Goal: Task Accomplishment & Management: Manage account settings

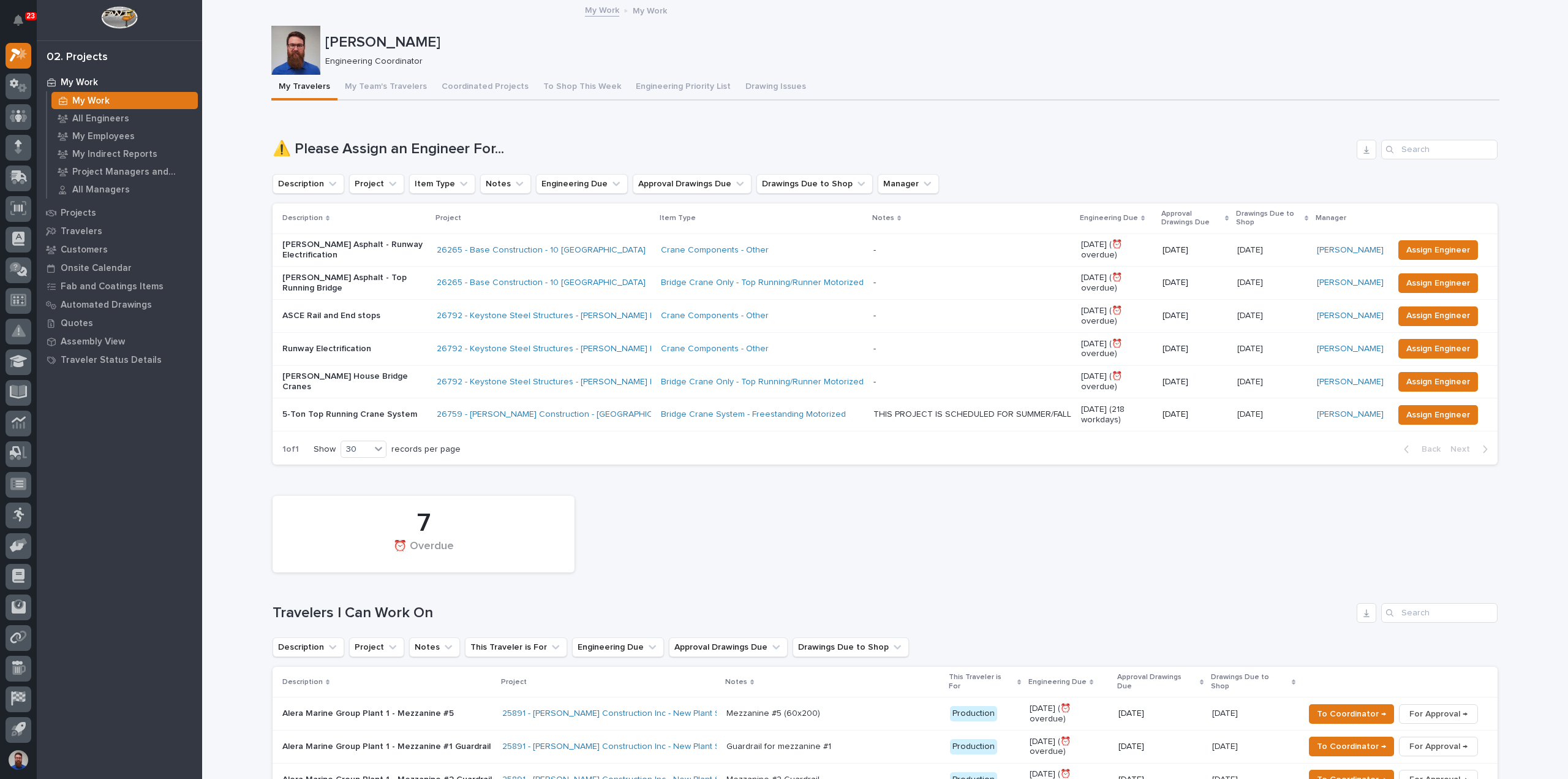
scroll to position [408, 0]
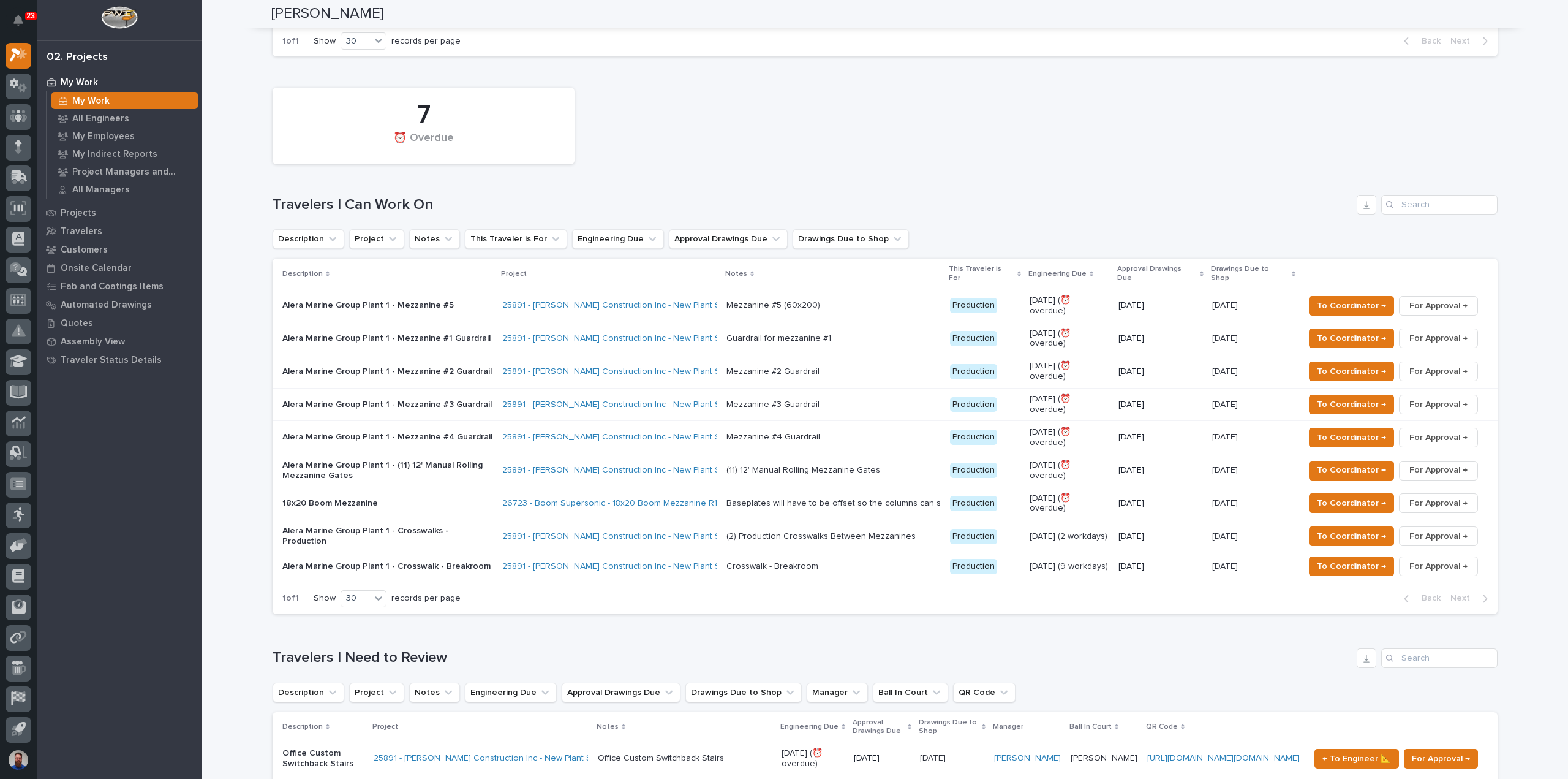
click at [849, 334] on p at bounding box center [833, 338] width 213 height 10
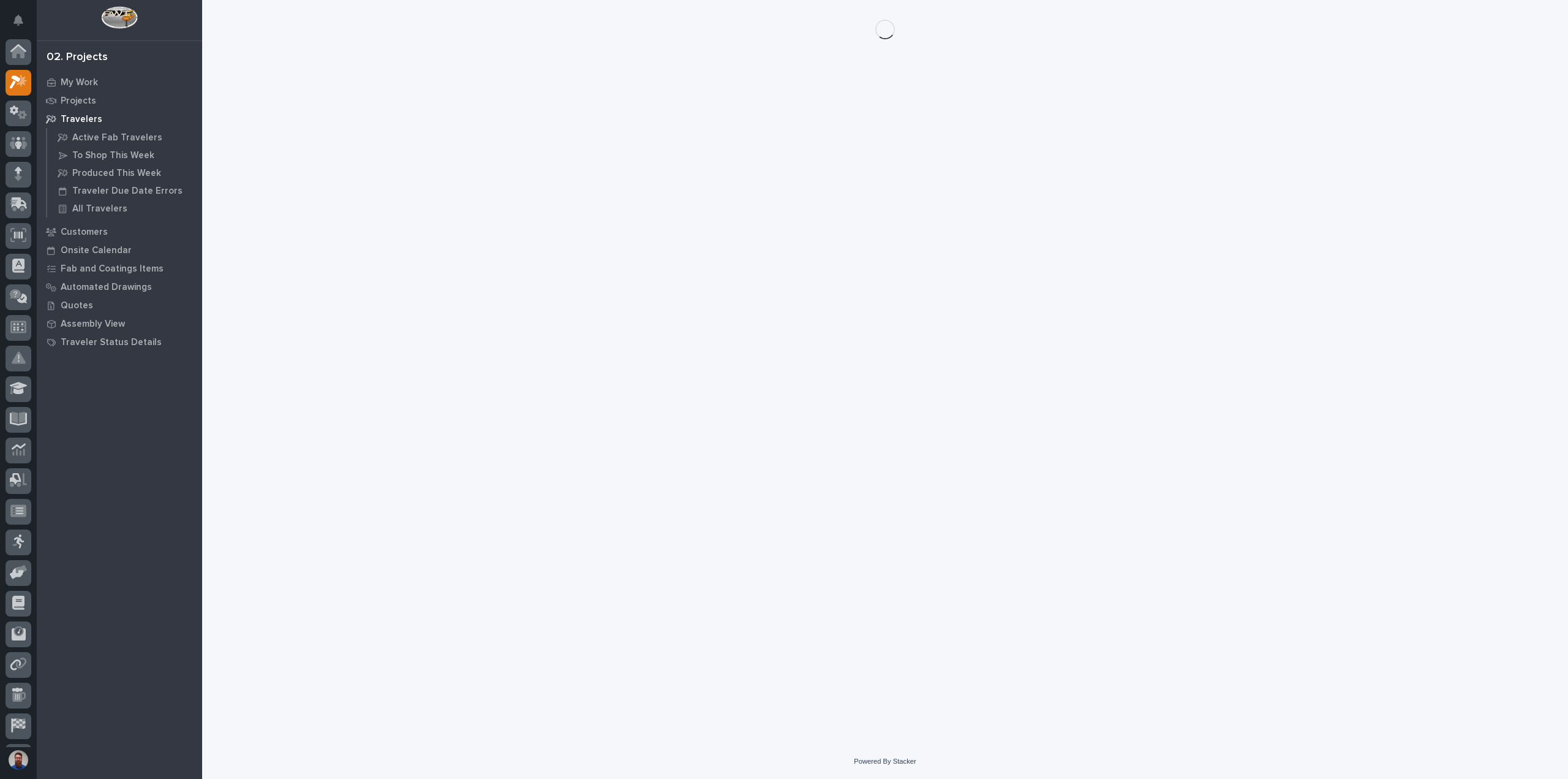
scroll to position [27, 0]
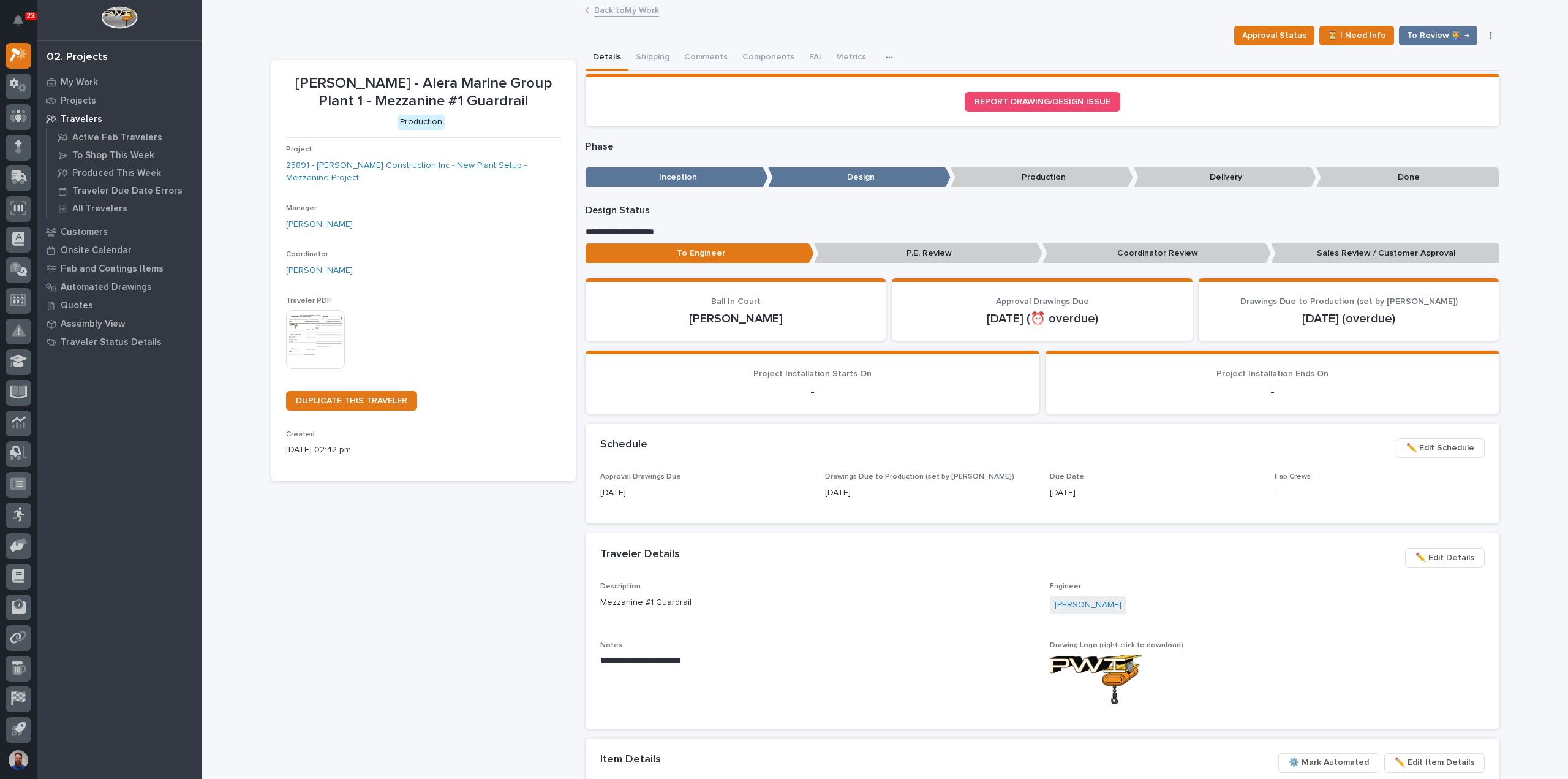
click at [1435, 556] on span "✏️ Edit Details" at bounding box center [1445, 557] width 59 height 14
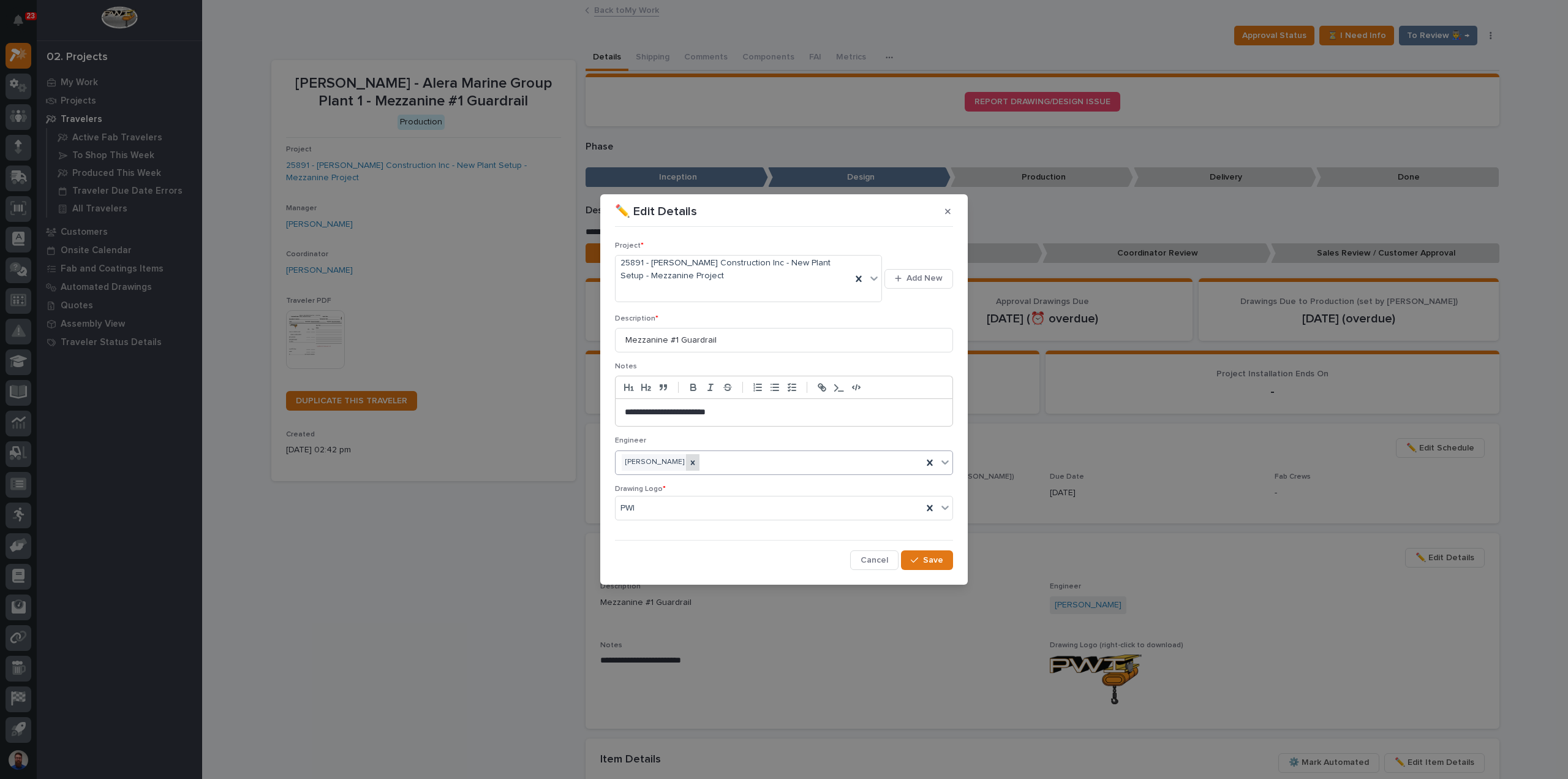
click at [695, 463] on icon at bounding box center [693, 462] width 4 height 4
click at [713, 464] on div "[PERSON_NAME]" at bounding box center [769, 462] width 307 height 21
type input "*****"
click at [939, 566] on button "Save" at bounding box center [927, 560] width 52 height 20
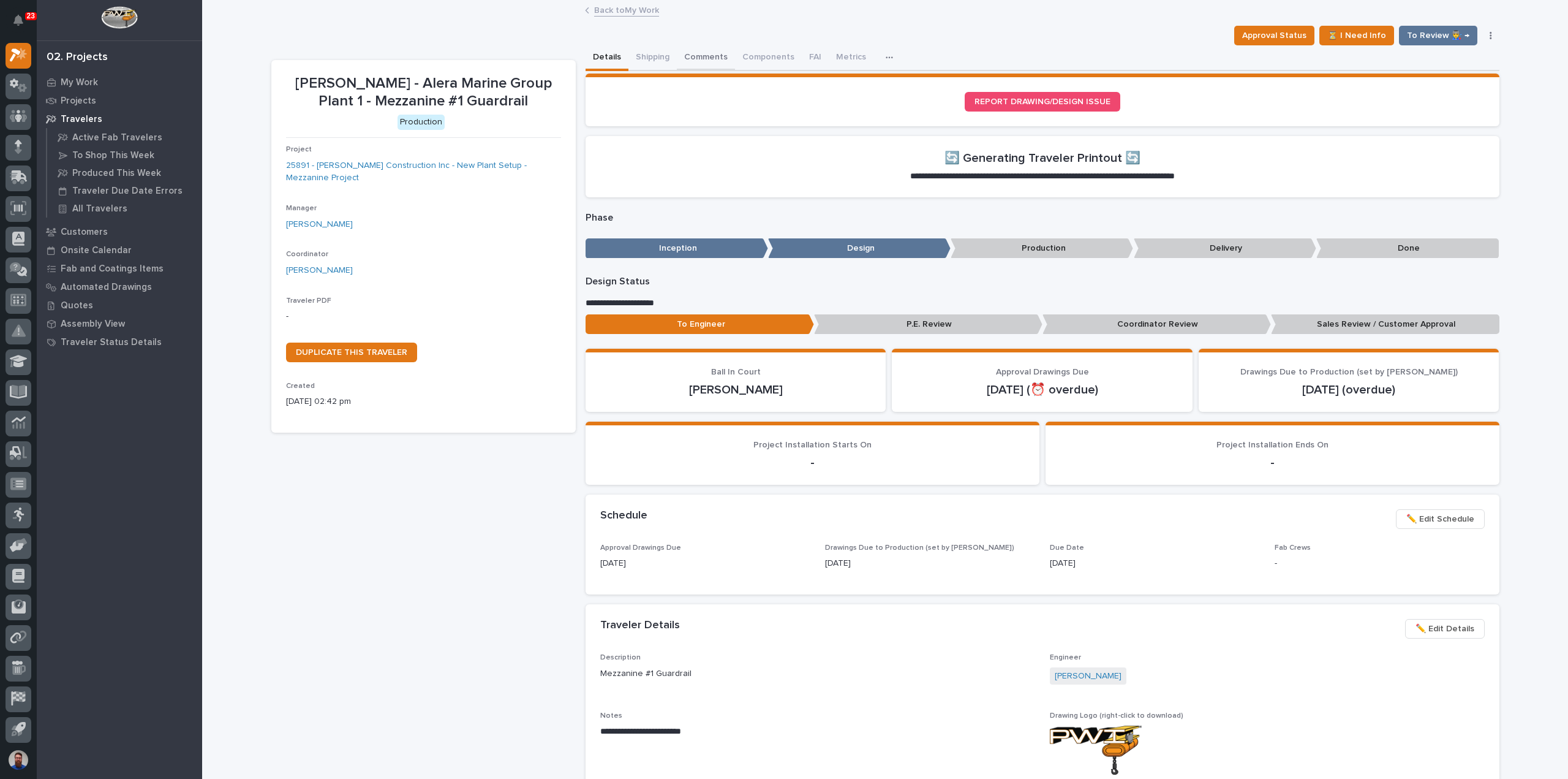
click at [688, 60] on button "Comments" at bounding box center [705, 58] width 58 height 25
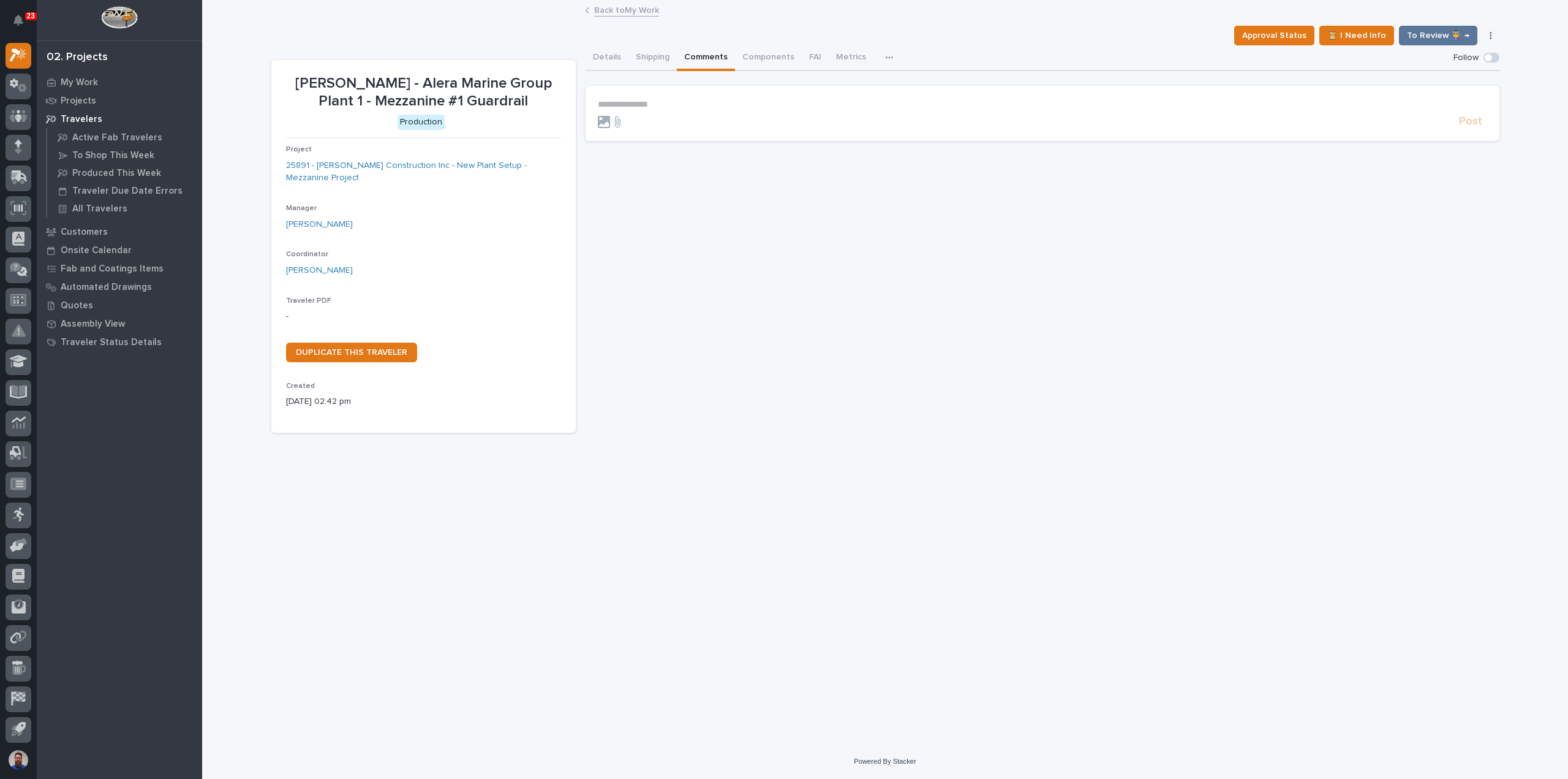
click at [626, 100] on p "**********" at bounding box center [1042, 104] width 889 height 10
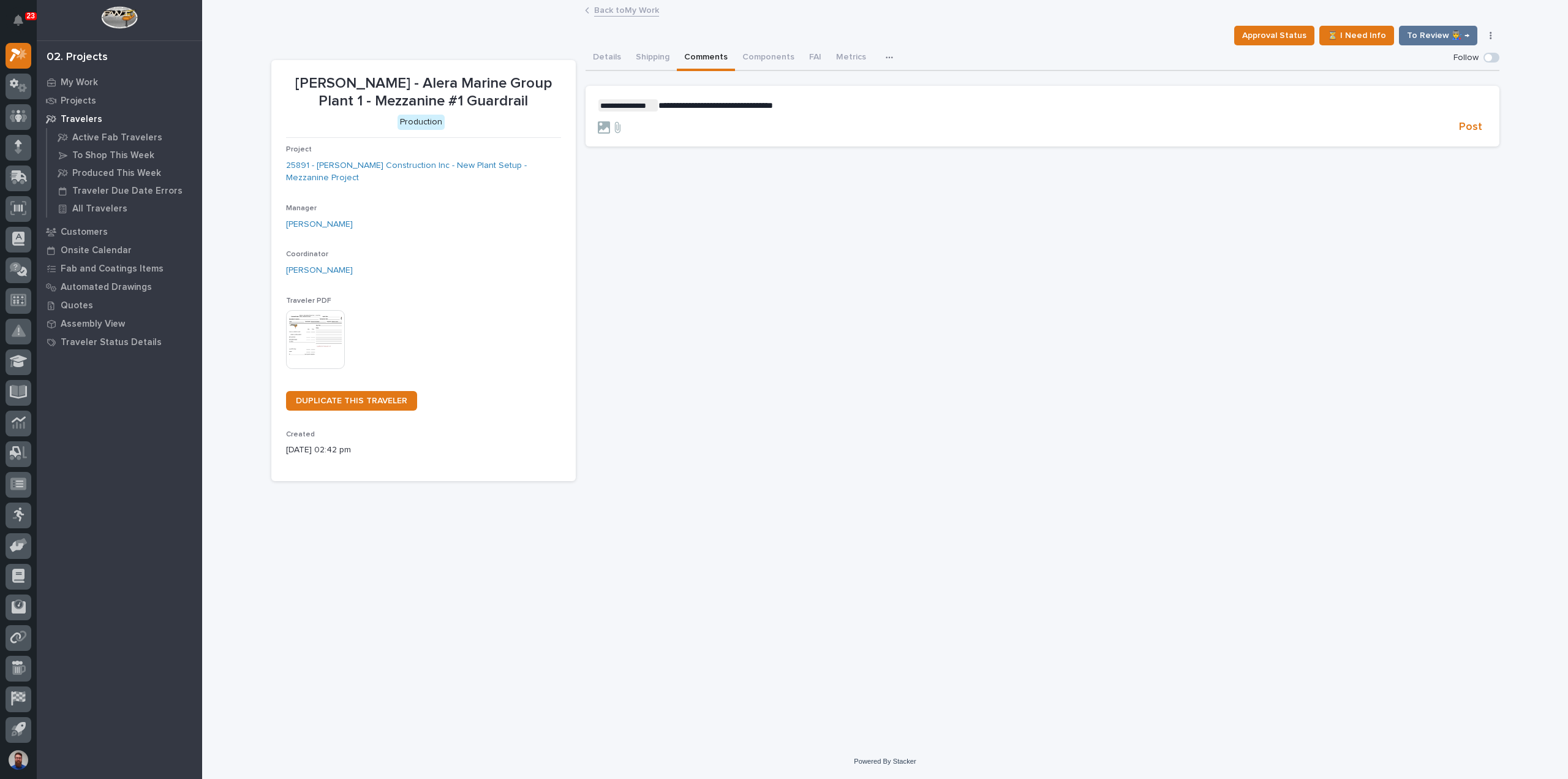
drag, startPoint x: 253, startPoint y: 537, endPoint x: 261, endPoint y: 526, distance: 13.6
click at [261, 526] on div "**********" at bounding box center [885, 373] width 1366 height 743
click at [852, 105] on p "**********" at bounding box center [1042, 106] width 889 height 12
click at [903, 256] on div "**********" at bounding box center [1042, 263] width 914 height 436
click at [1475, 128] on span "Post" at bounding box center [1471, 127] width 23 height 14
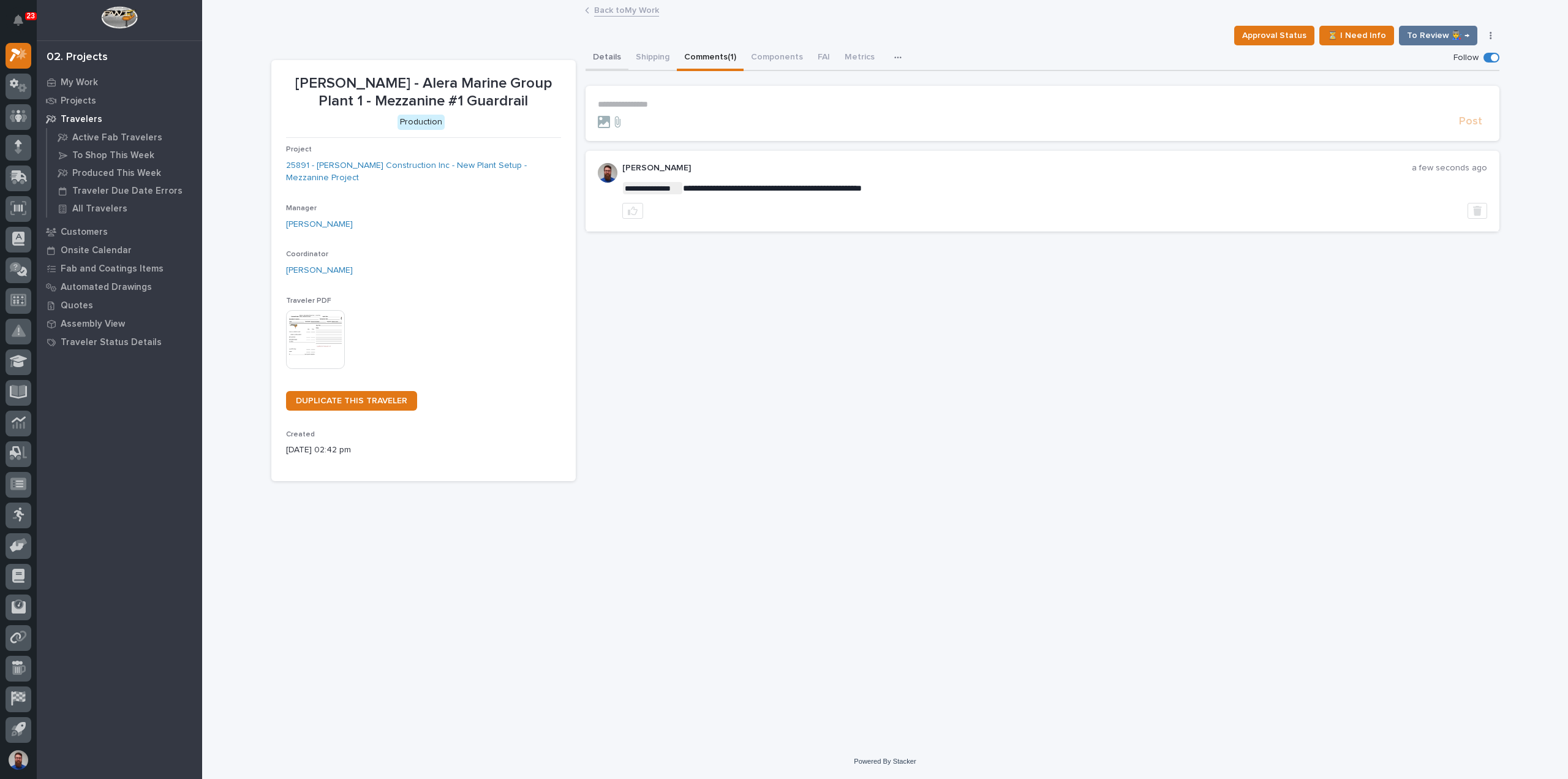
click at [613, 66] on button "Details" at bounding box center [607, 58] width 43 height 25
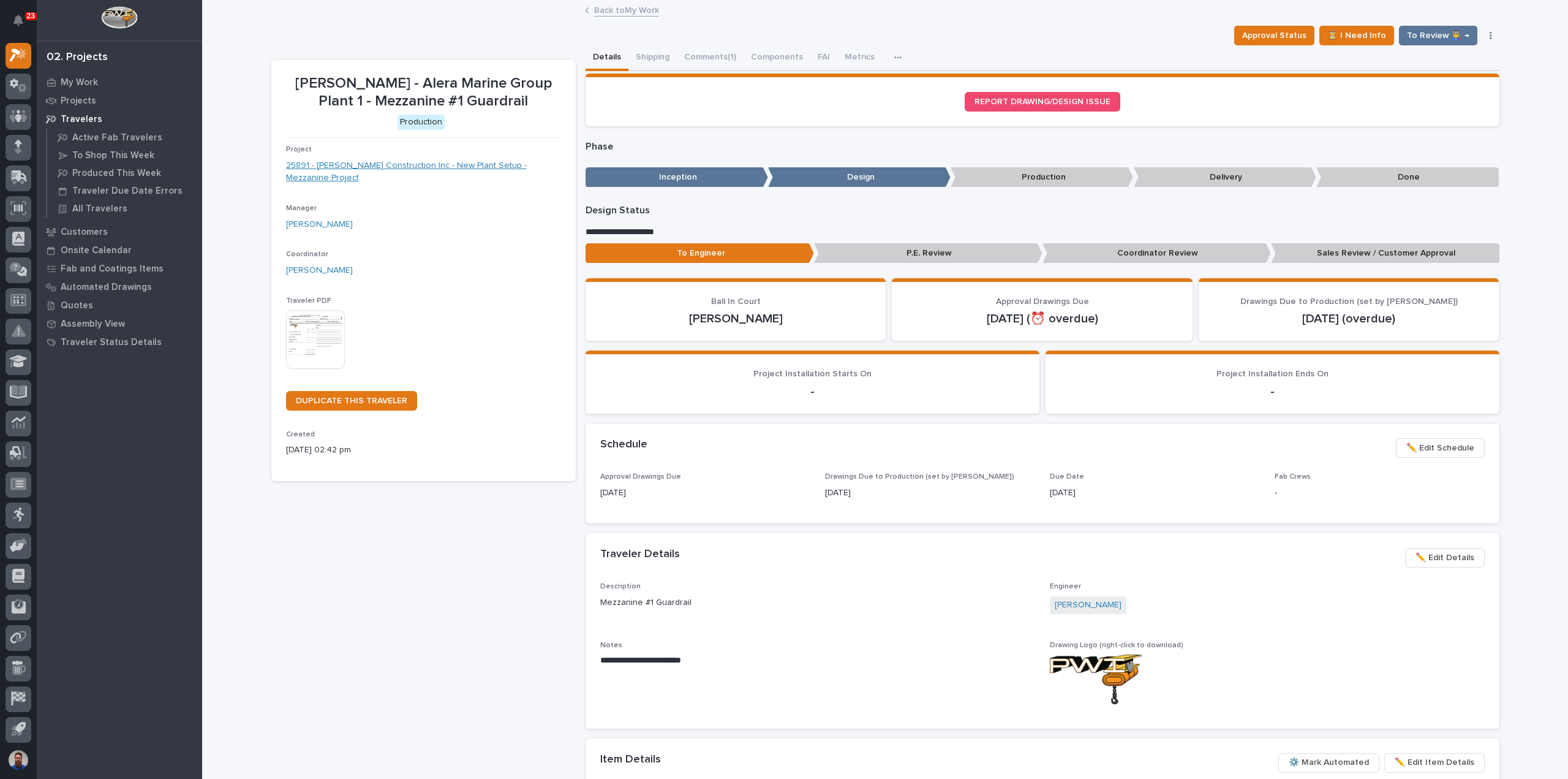
click at [452, 166] on link "25891 - [PERSON_NAME] Construction Inc - New Plant Setup - Mezzanine Project" at bounding box center [423, 172] width 275 height 25
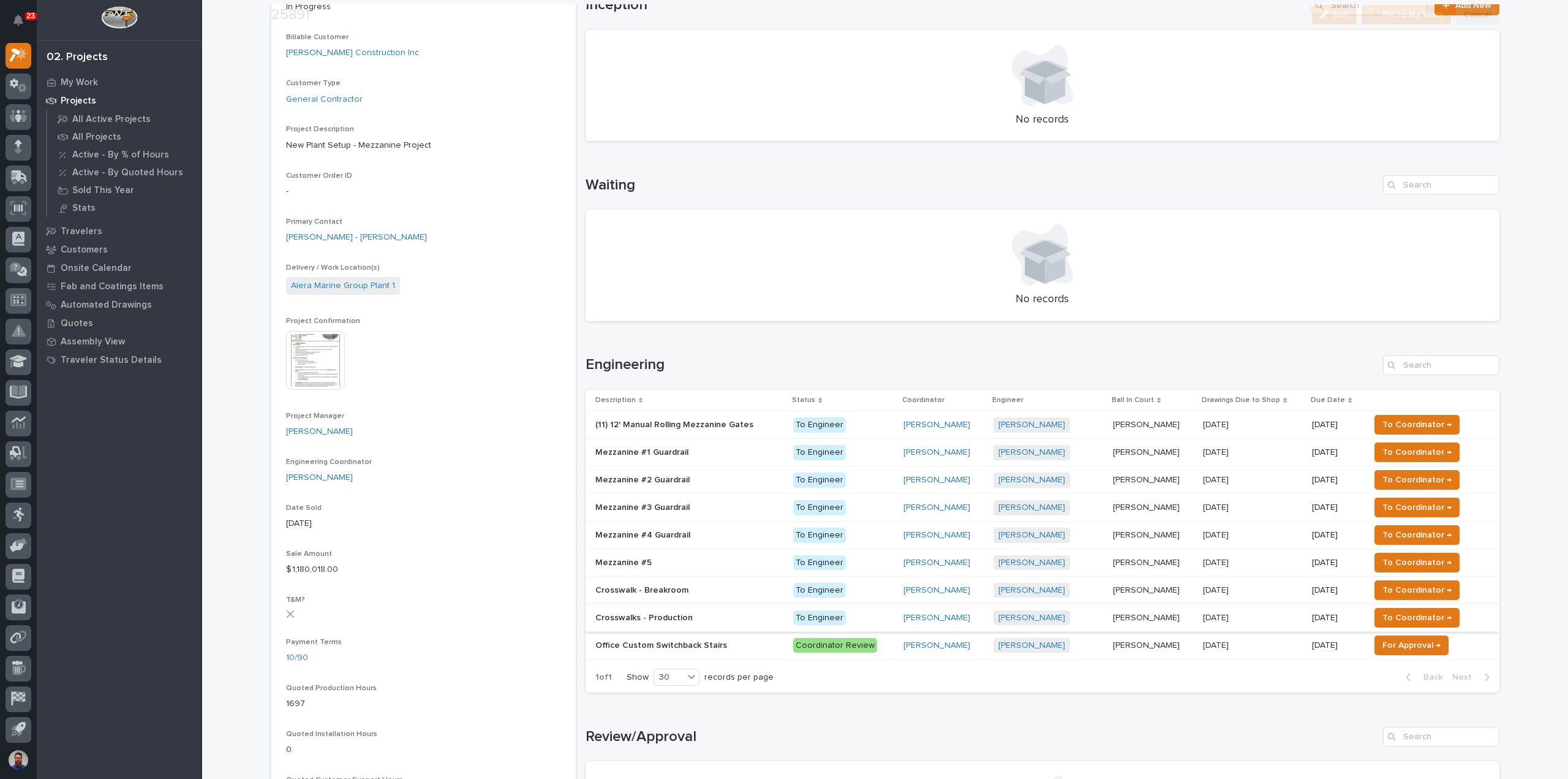
scroll to position [245, 0]
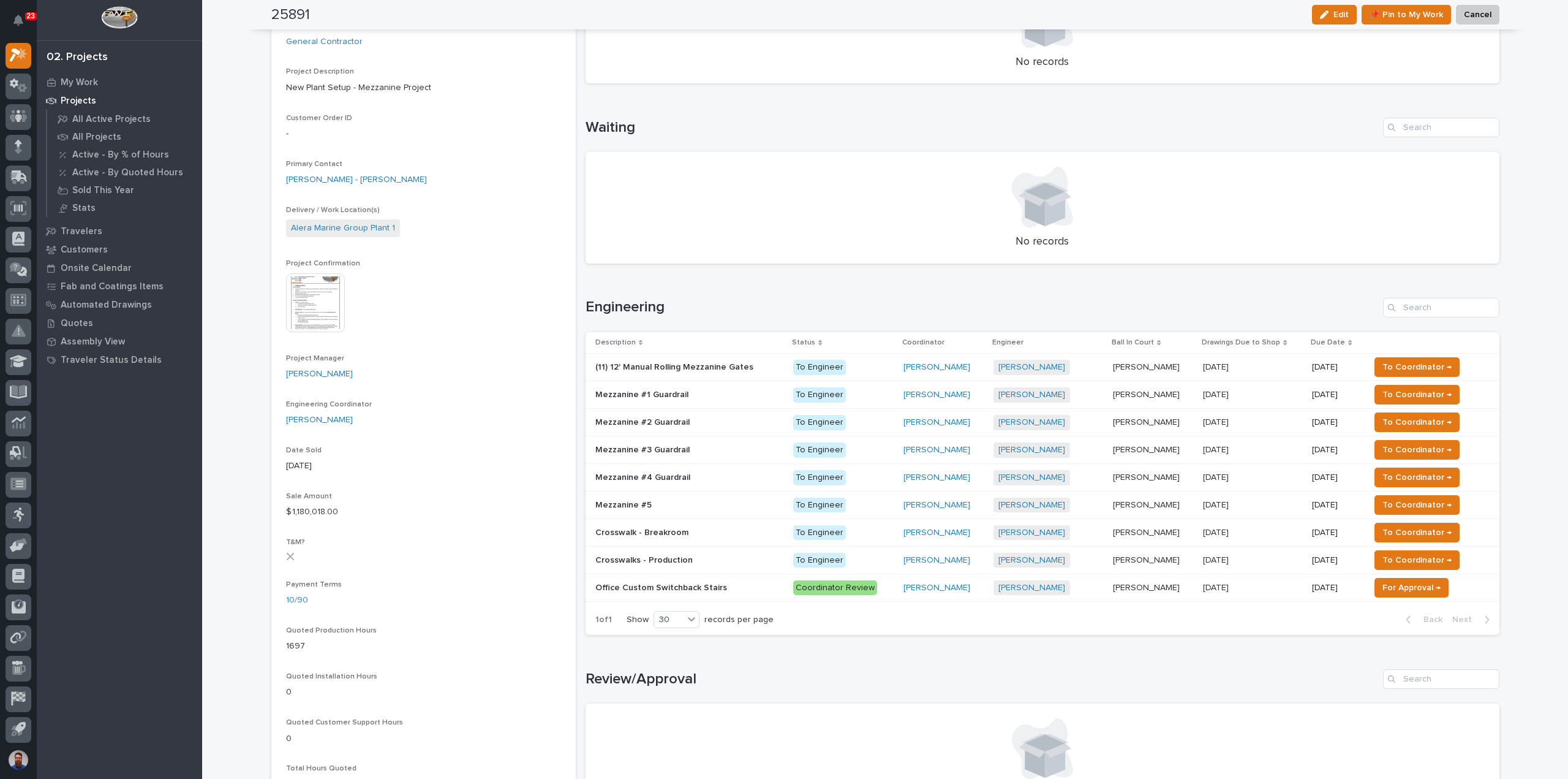
click at [719, 421] on p at bounding box center [690, 422] width 189 height 10
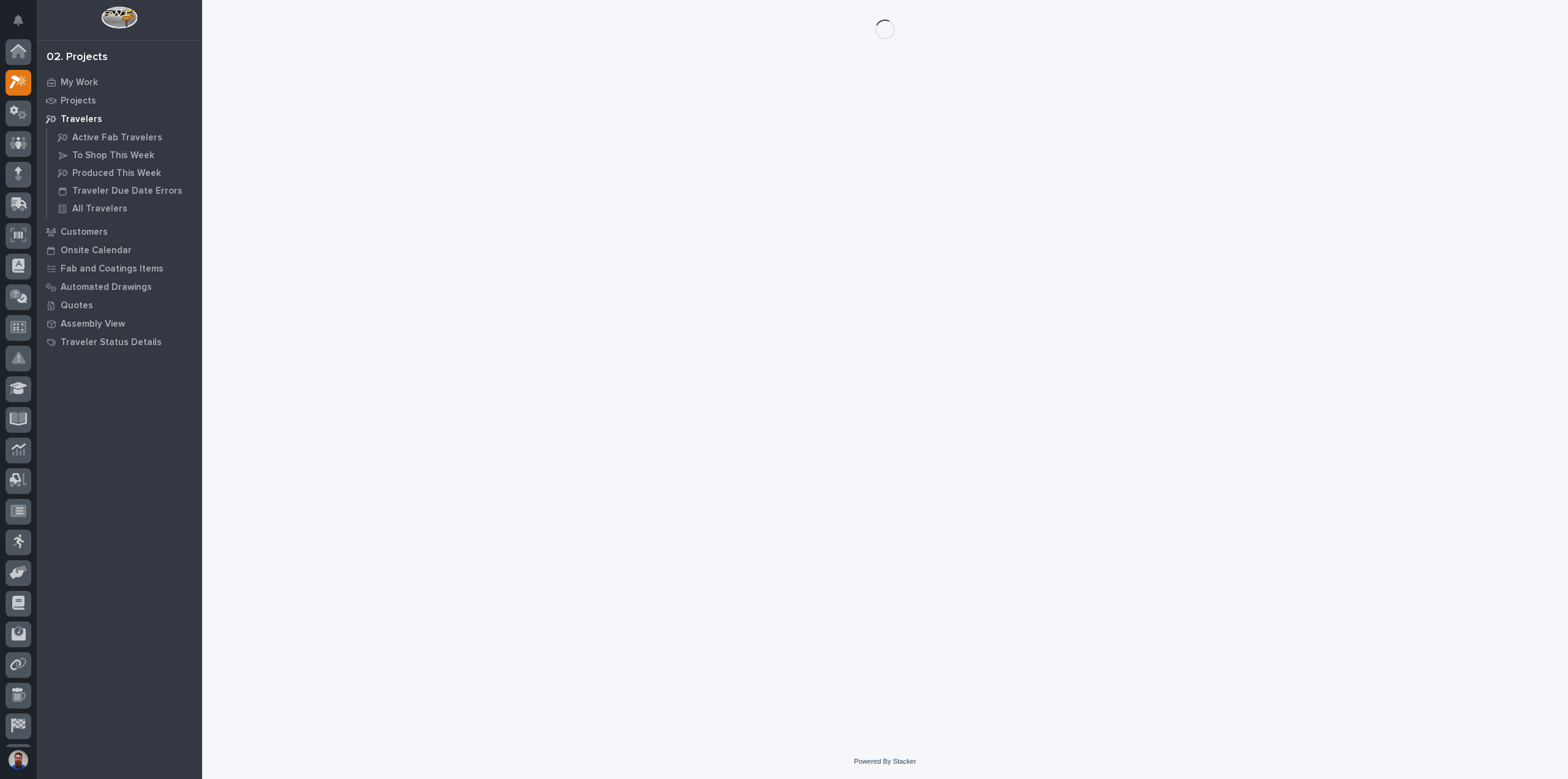
scroll to position [27, 0]
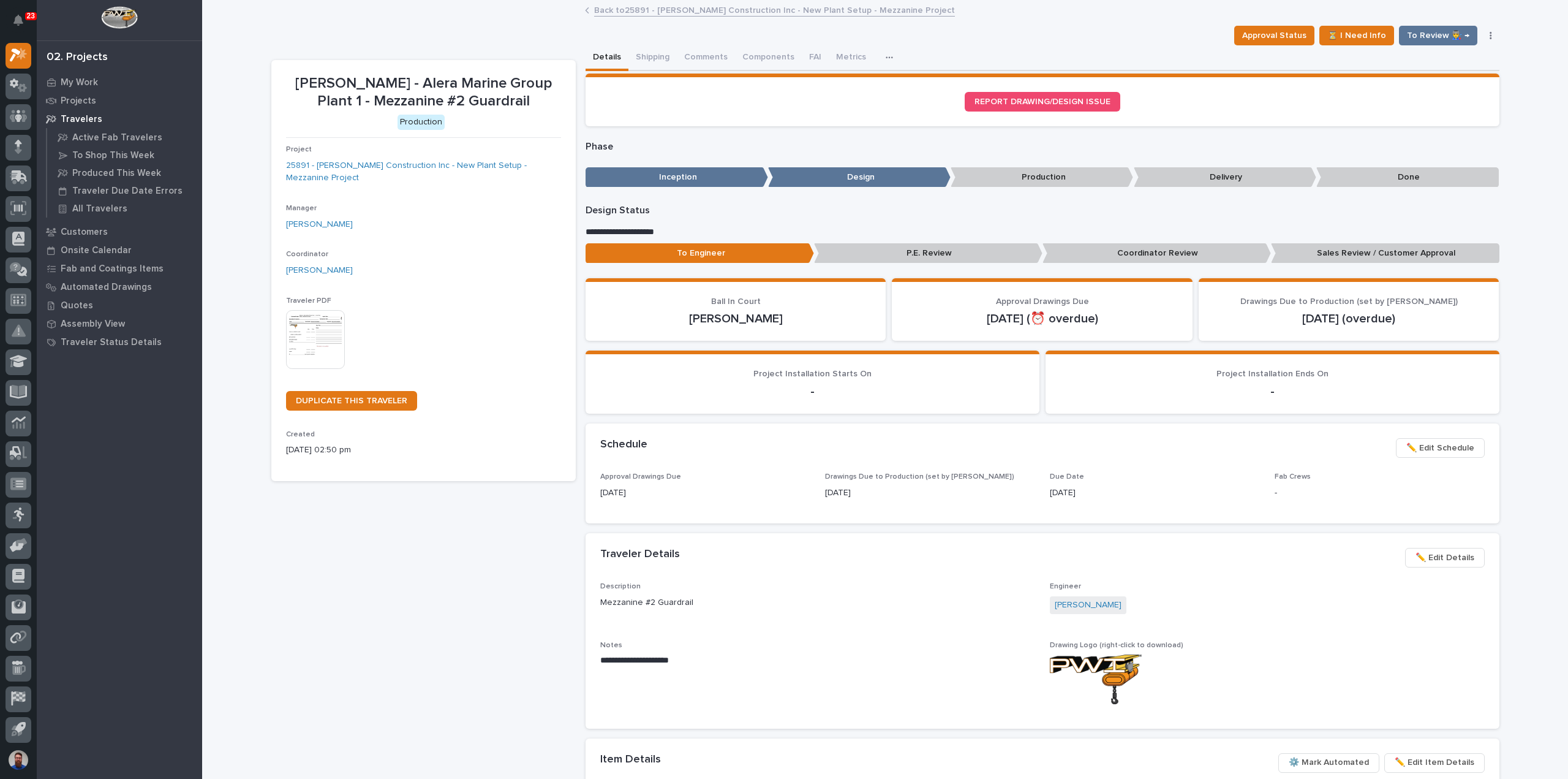
click at [1441, 559] on span "✏️ Edit Details" at bounding box center [1445, 557] width 59 height 14
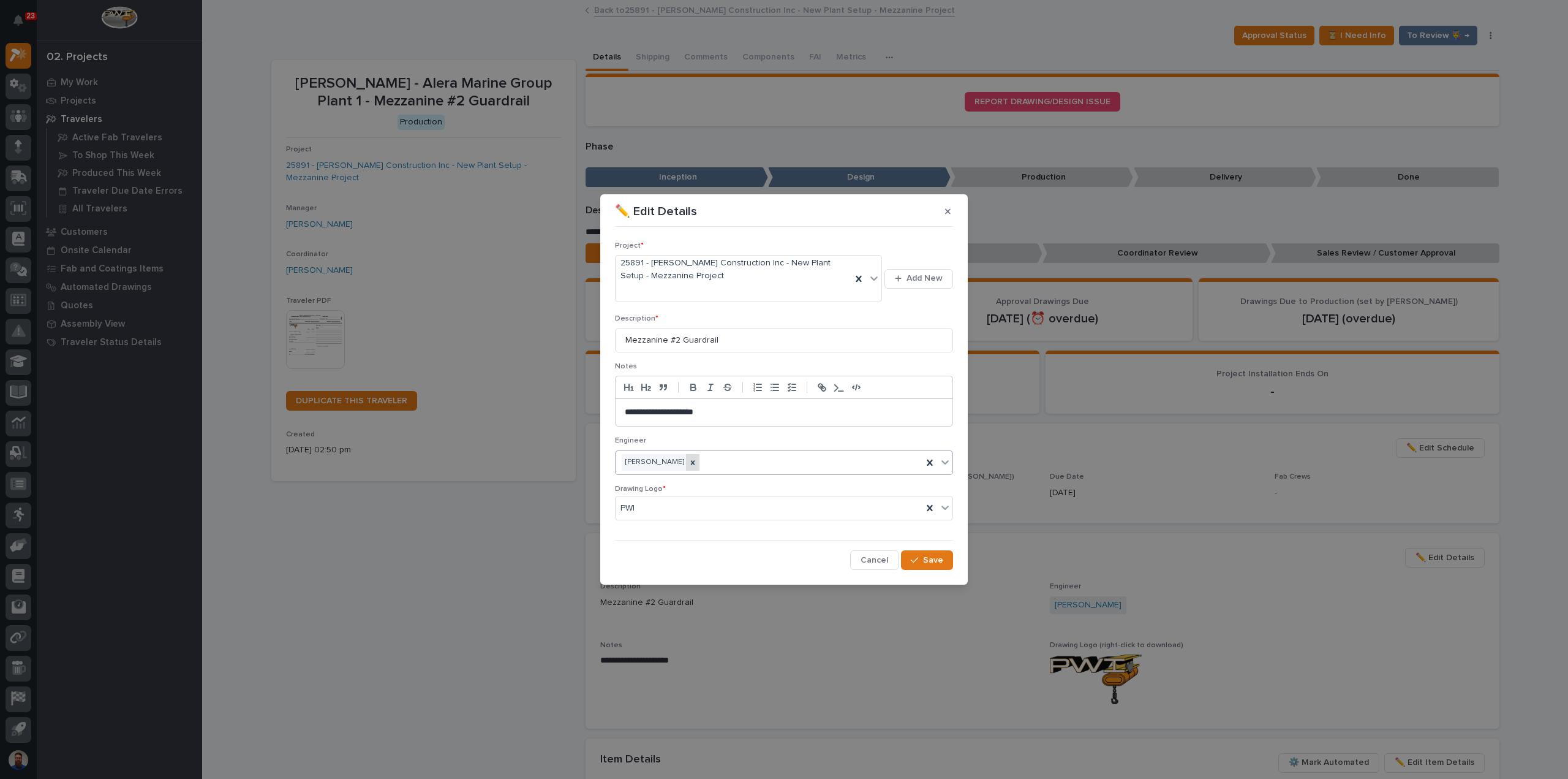
click at [699, 460] on div at bounding box center [693, 462] width 14 height 16
type input "*****"
click at [924, 550] on button "Save" at bounding box center [927, 560] width 52 height 20
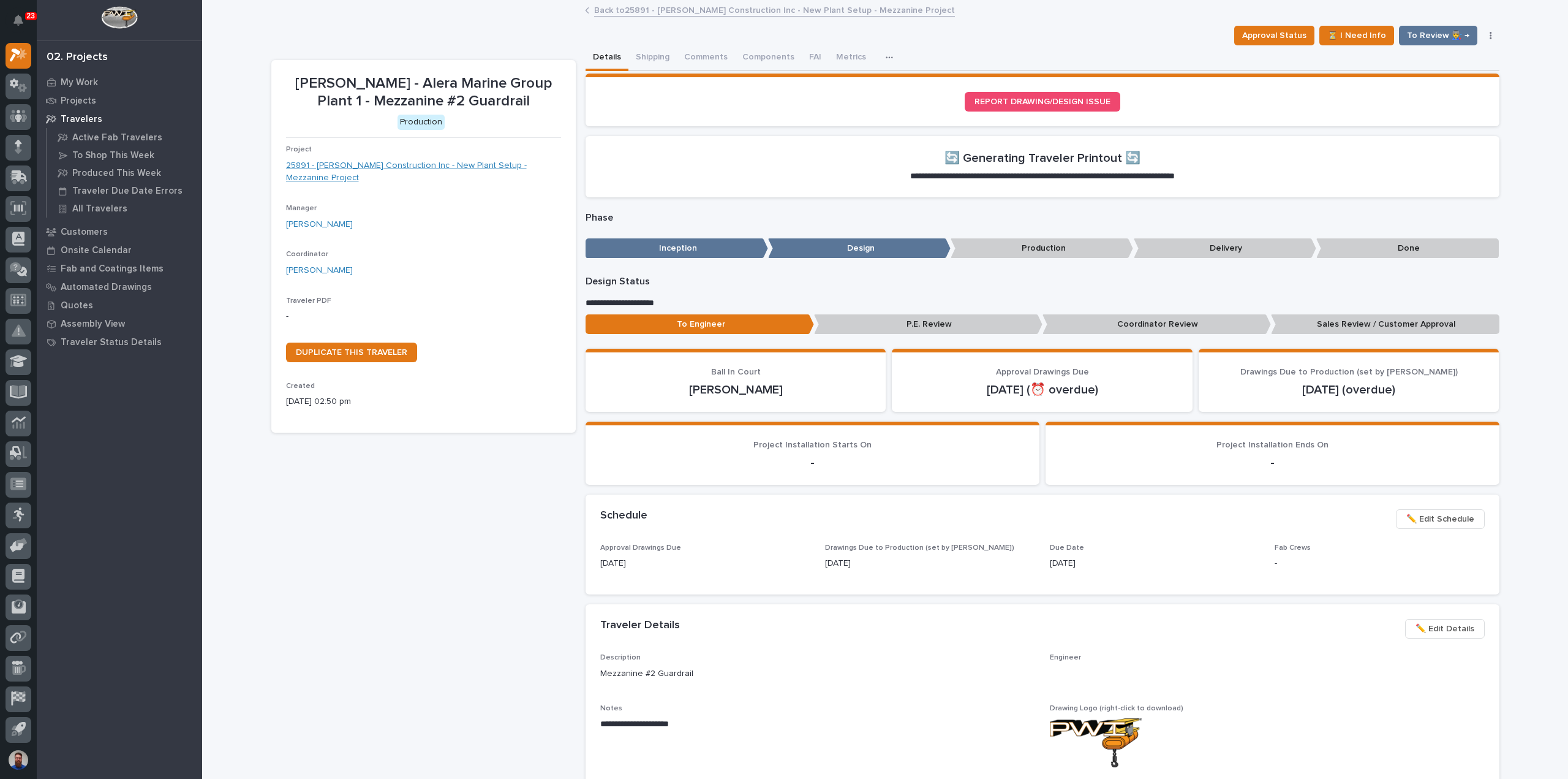
click at [453, 165] on link "25891 - [PERSON_NAME] Construction Inc - New Plant Setup - Mezzanine Project" at bounding box center [423, 172] width 275 height 25
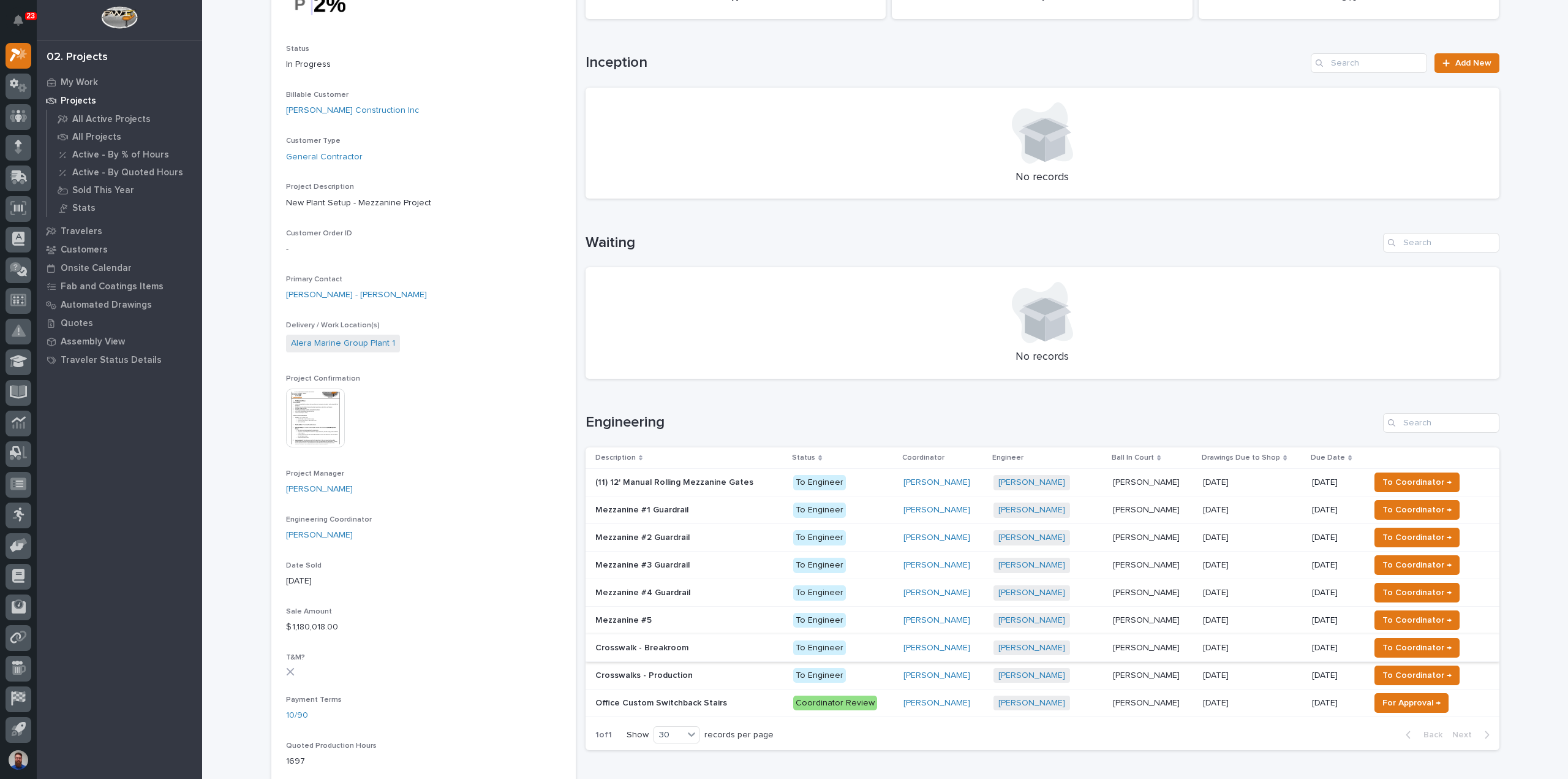
scroll to position [163, 0]
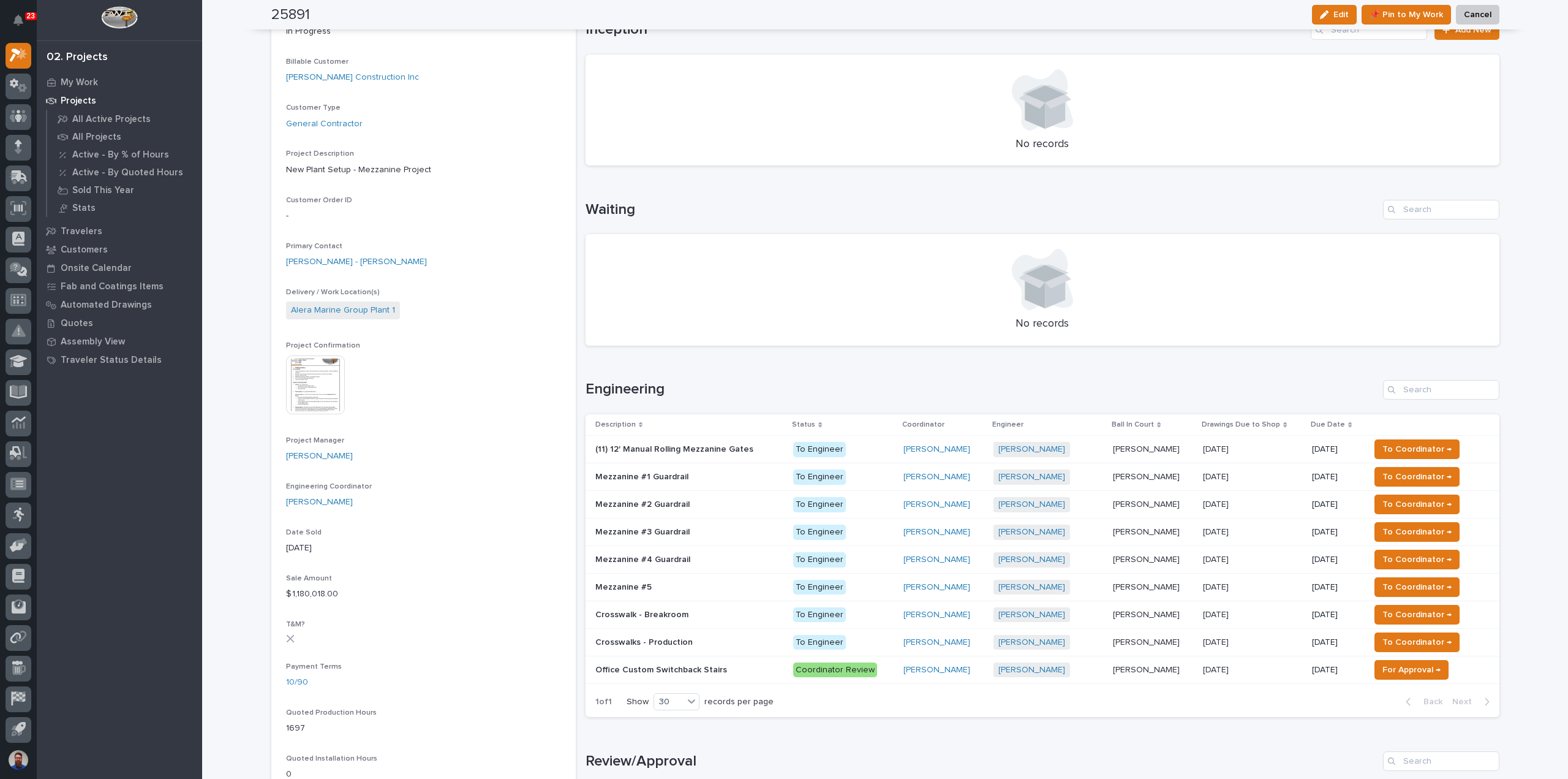
click at [719, 531] on p at bounding box center [690, 532] width 189 height 10
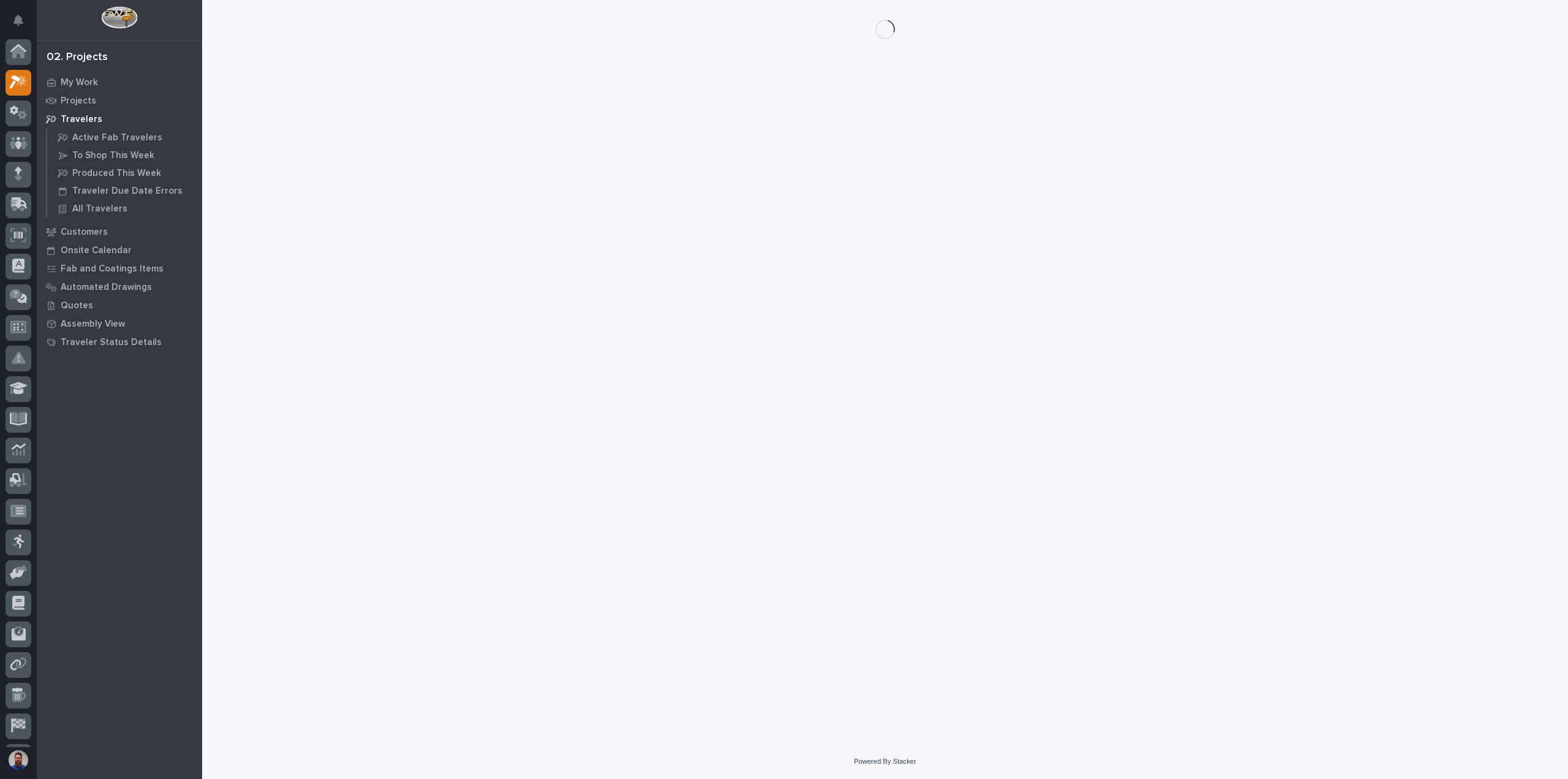
scroll to position [27, 0]
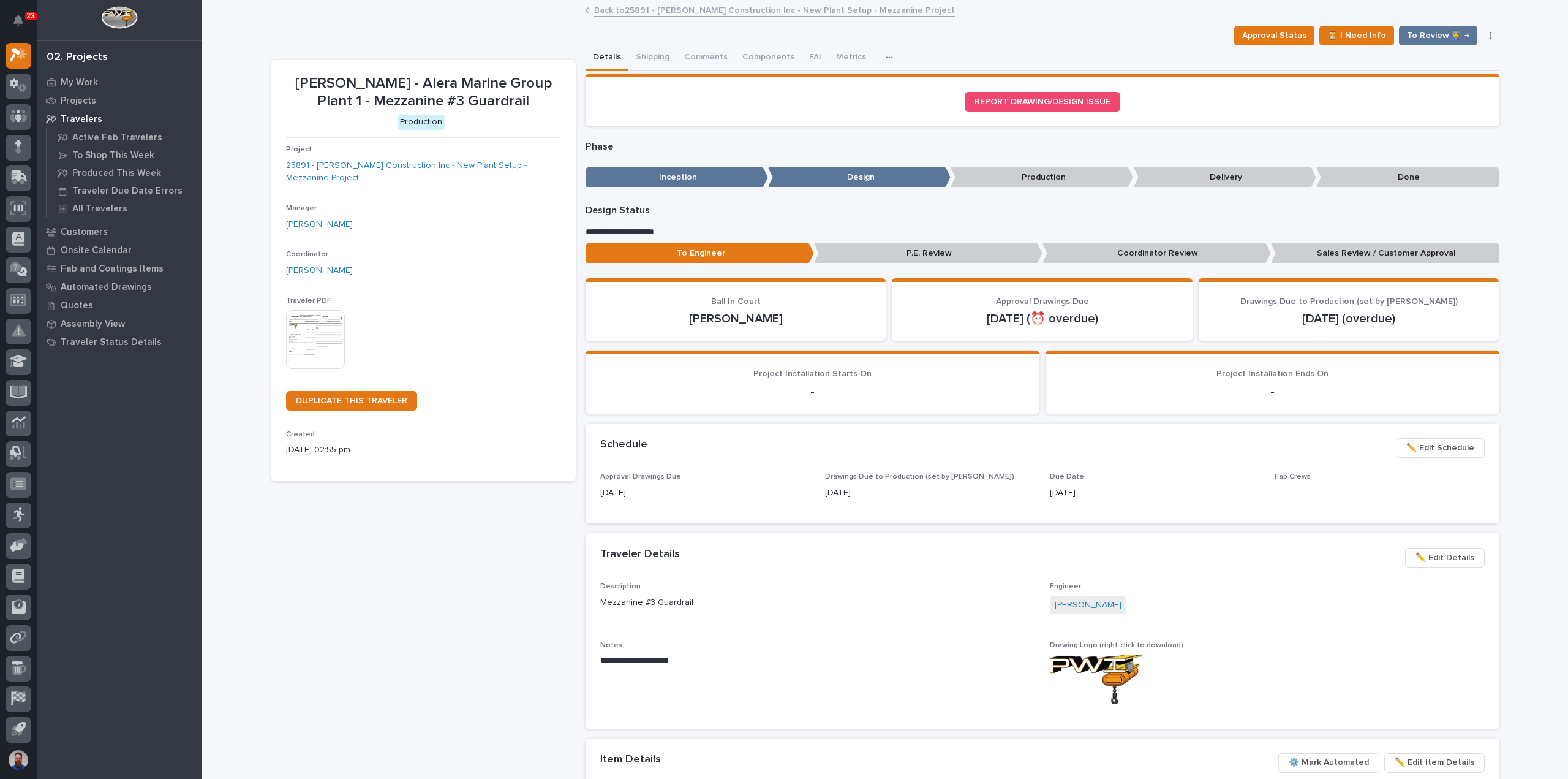
click at [1449, 558] on span "✏️ Edit Details" at bounding box center [1445, 557] width 59 height 14
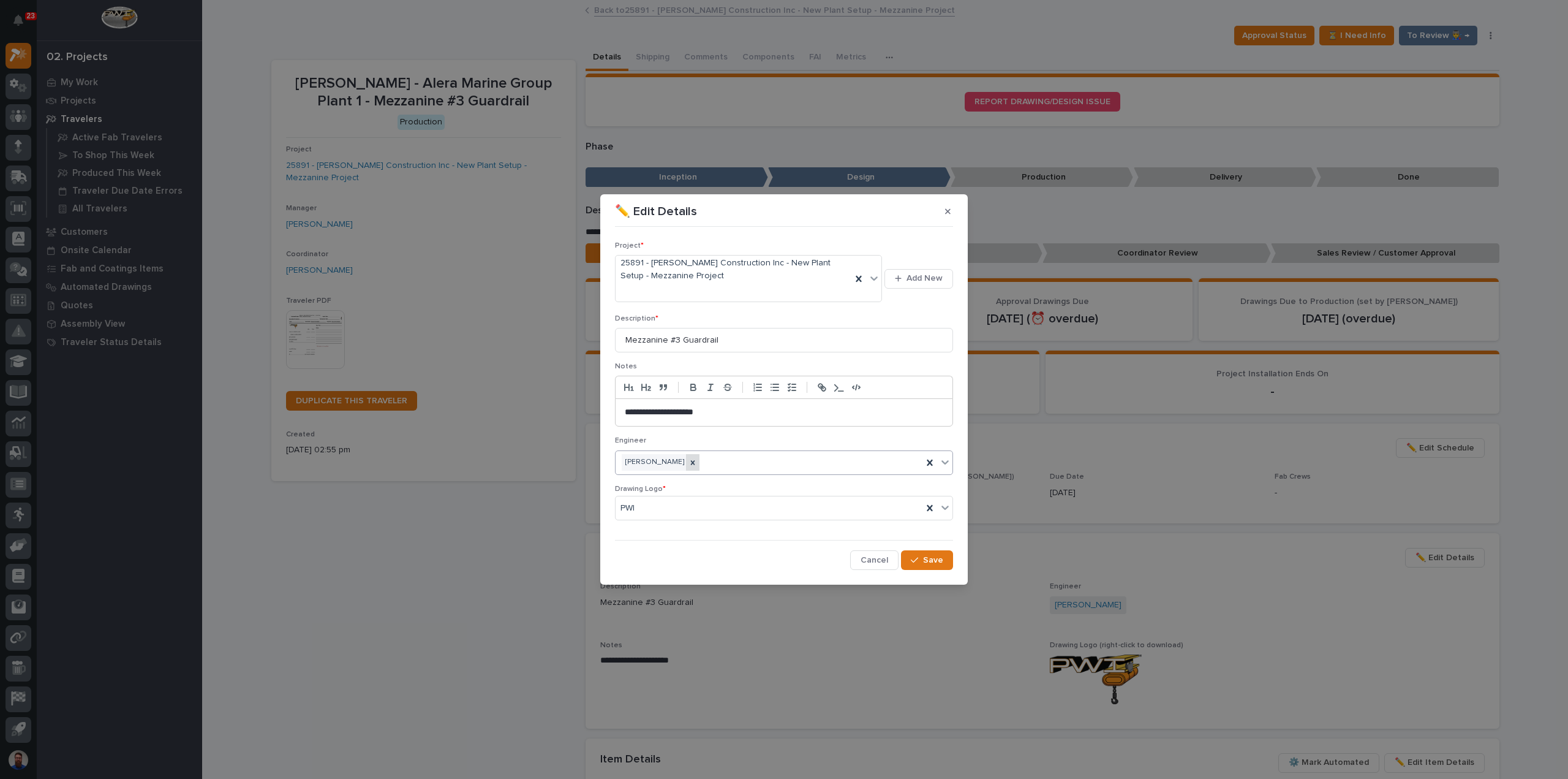
click at [697, 458] on icon at bounding box center [692, 463] width 8 height 8
type input "*****"
click at [933, 566] on button "Save" at bounding box center [927, 560] width 52 height 20
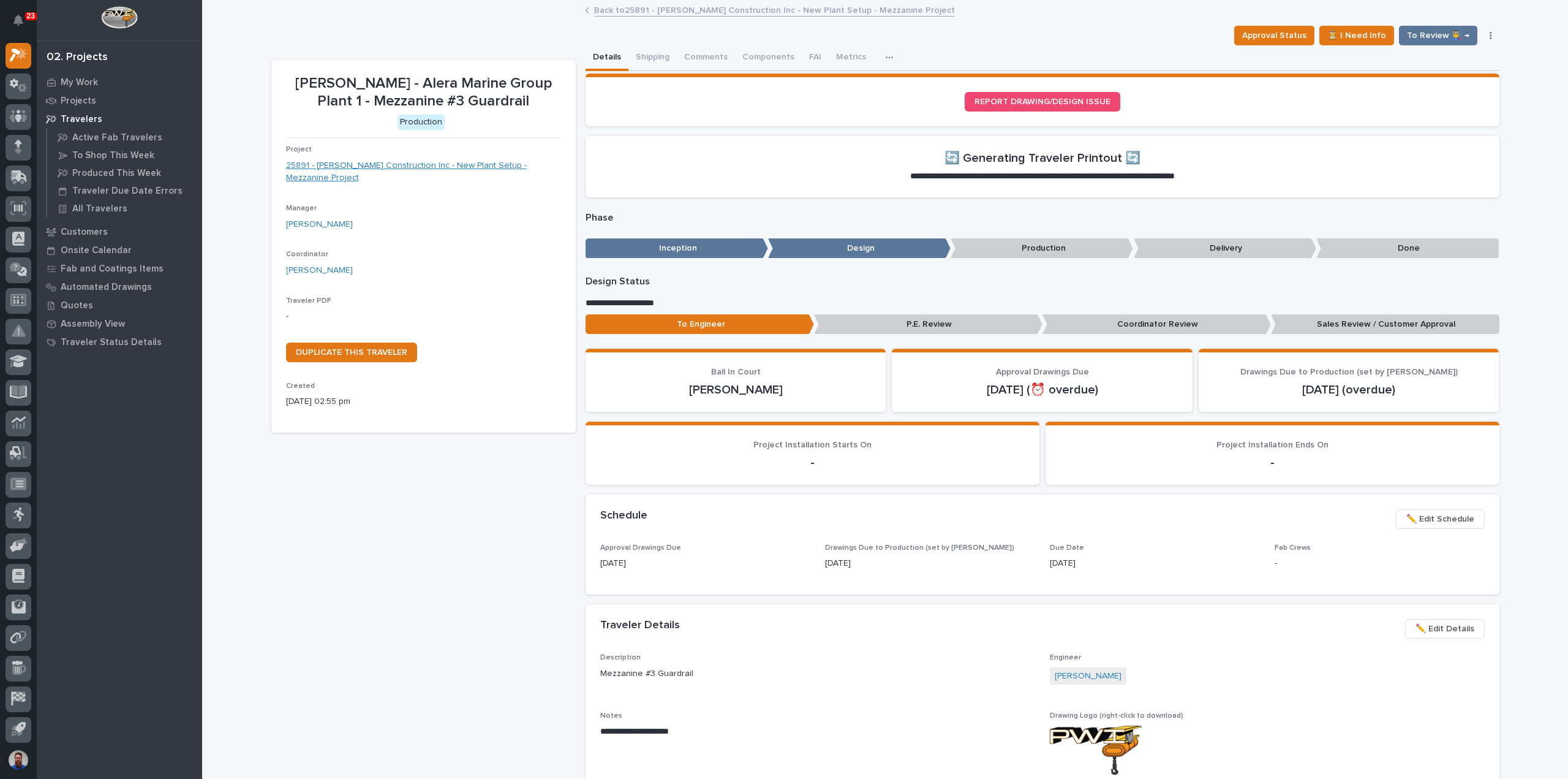
click at [471, 159] on link "25891 - [PERSON_NAME] Construction Inc - New Plant Setup - Mezzanine Project" at bounding box center [423, 172] width 275 height 25
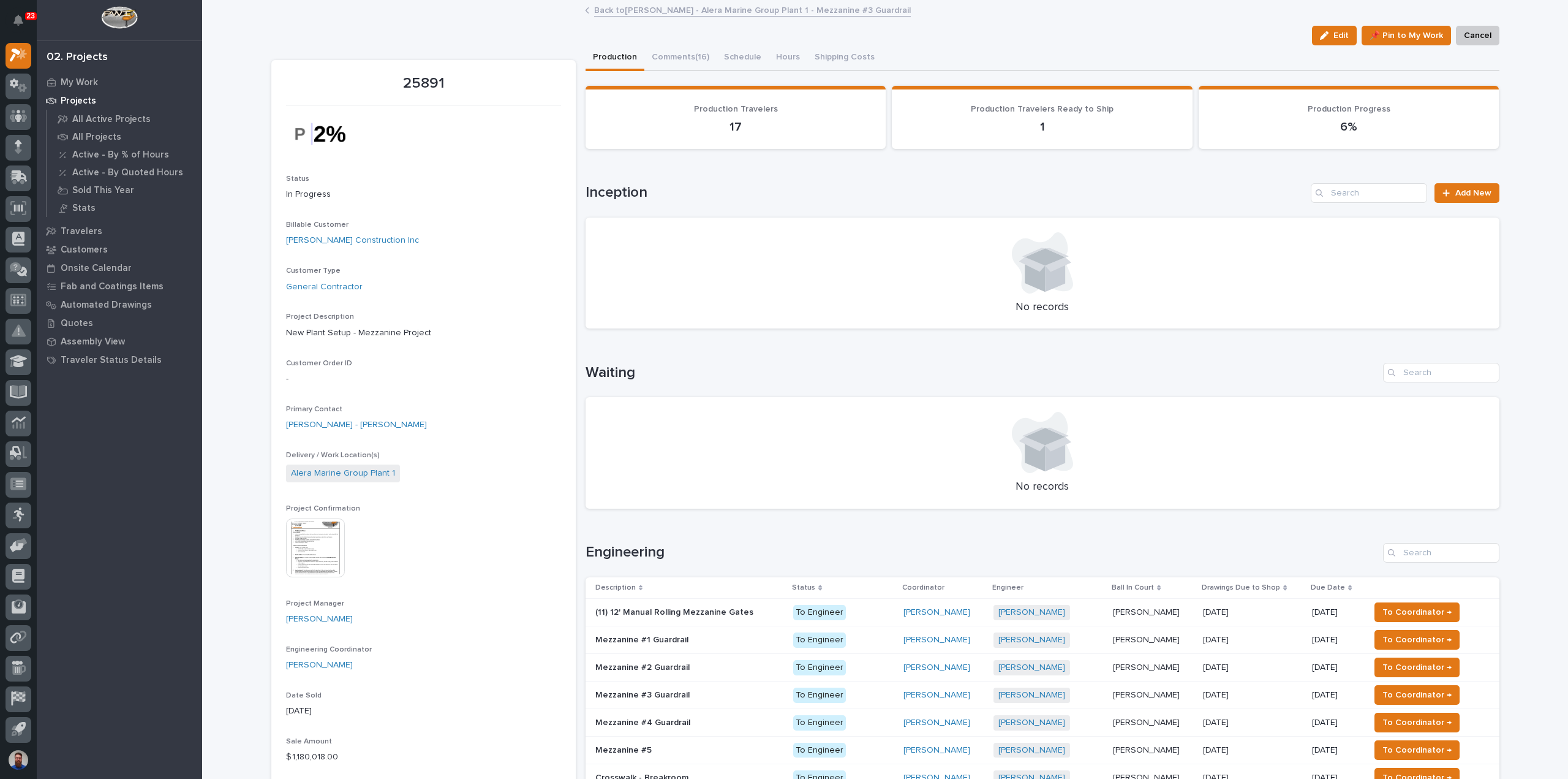
scroll to position [163, 0]
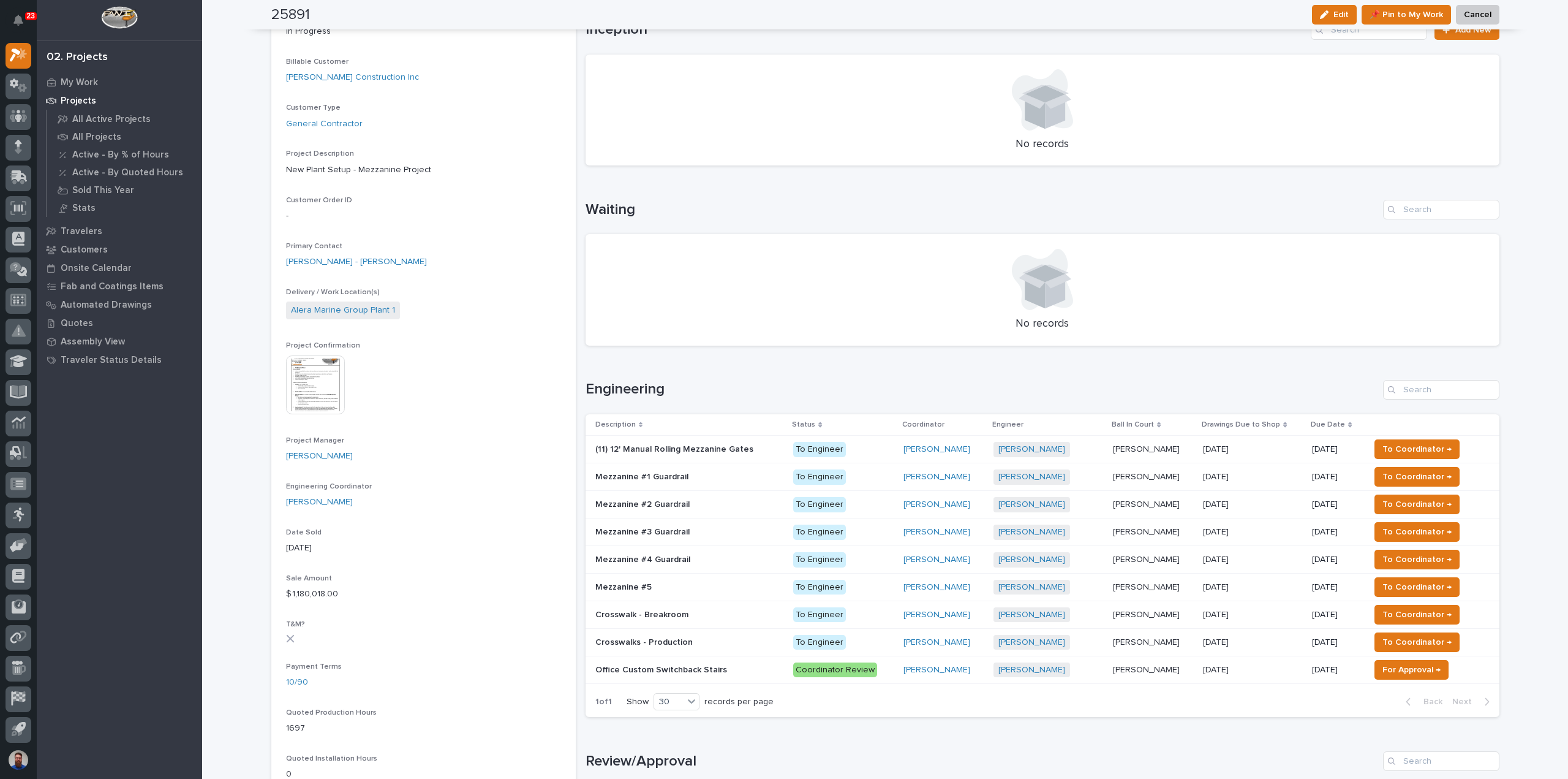
click at [699, 556] on p at bounding box center [690, 559] width 189 height 10
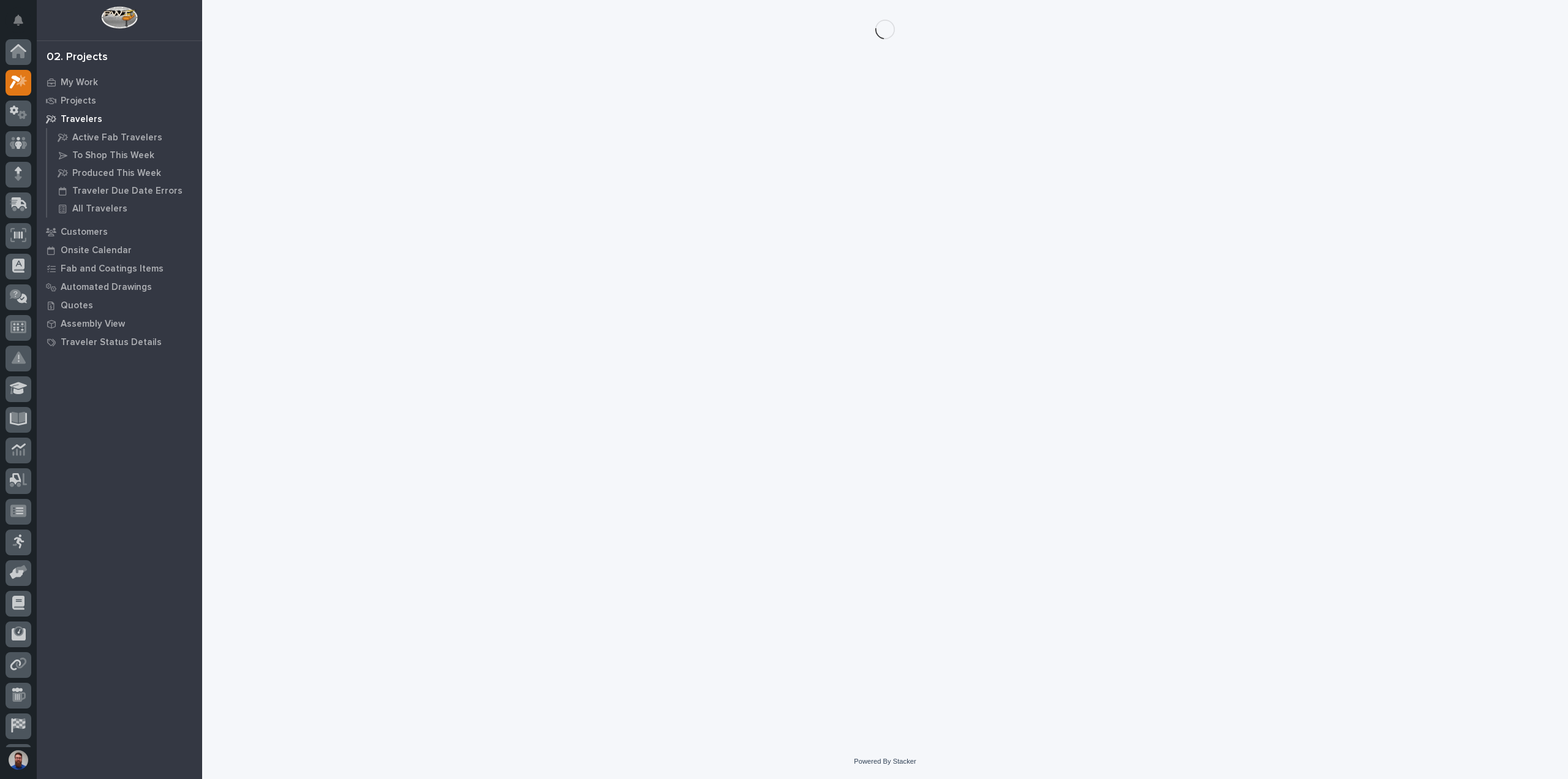
scroll to position [27, 0]
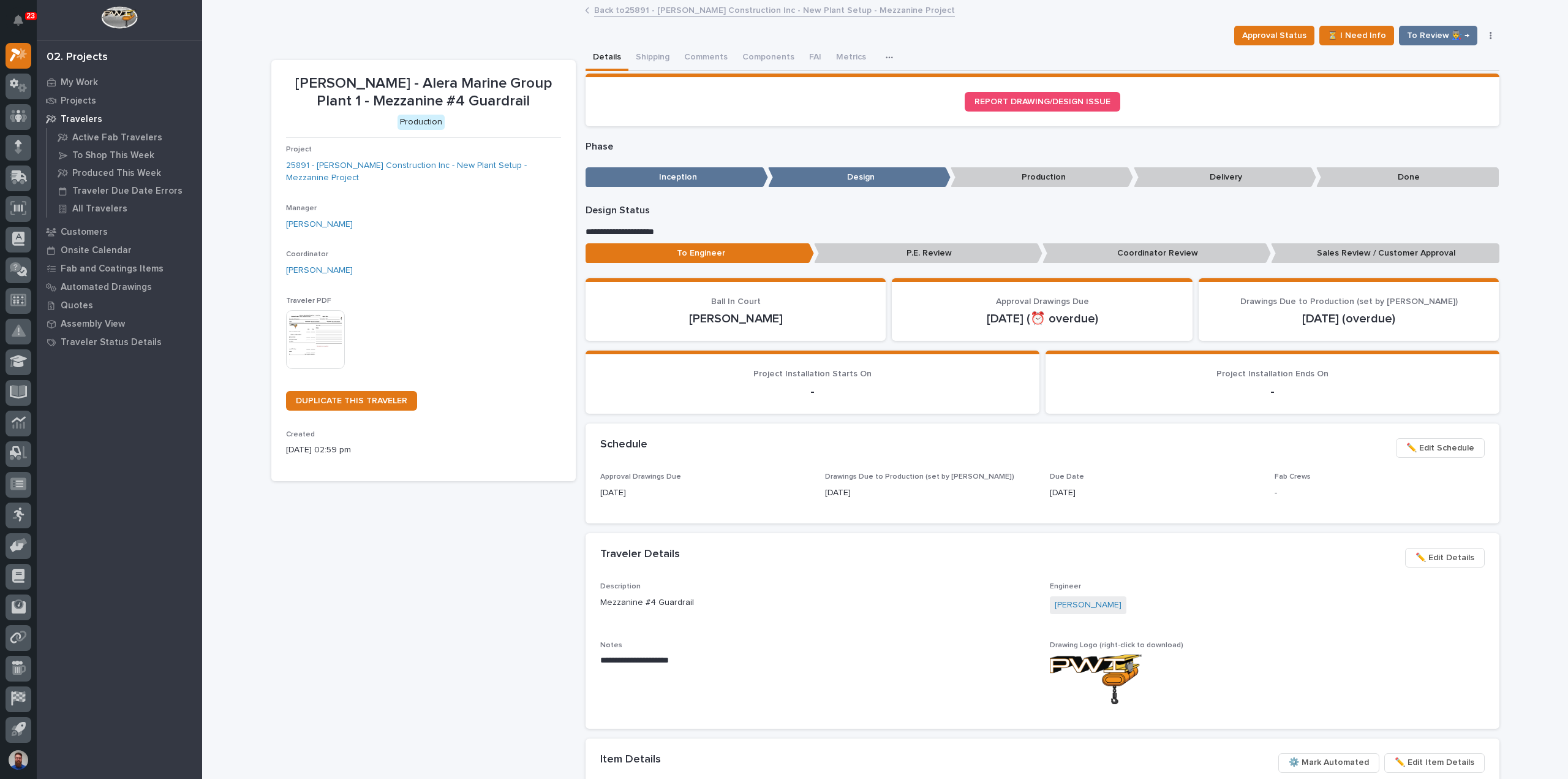
click at [1436, 561] on span "✏️ Edit Details" at bounding box center [1445, 557] width 59 height 14
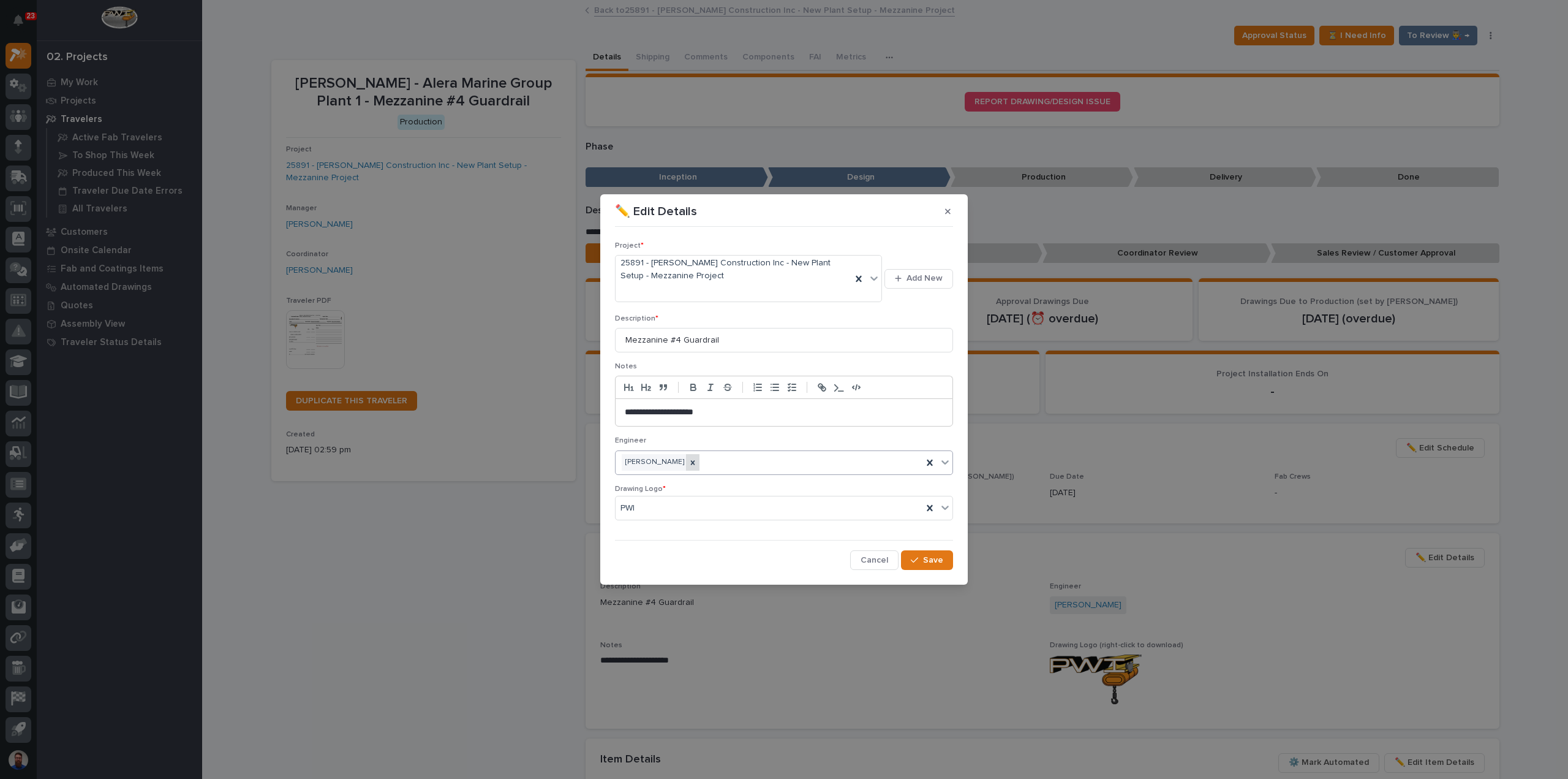
click at [699, 463] on div at bounding box center [693, 462] width 14 height 16
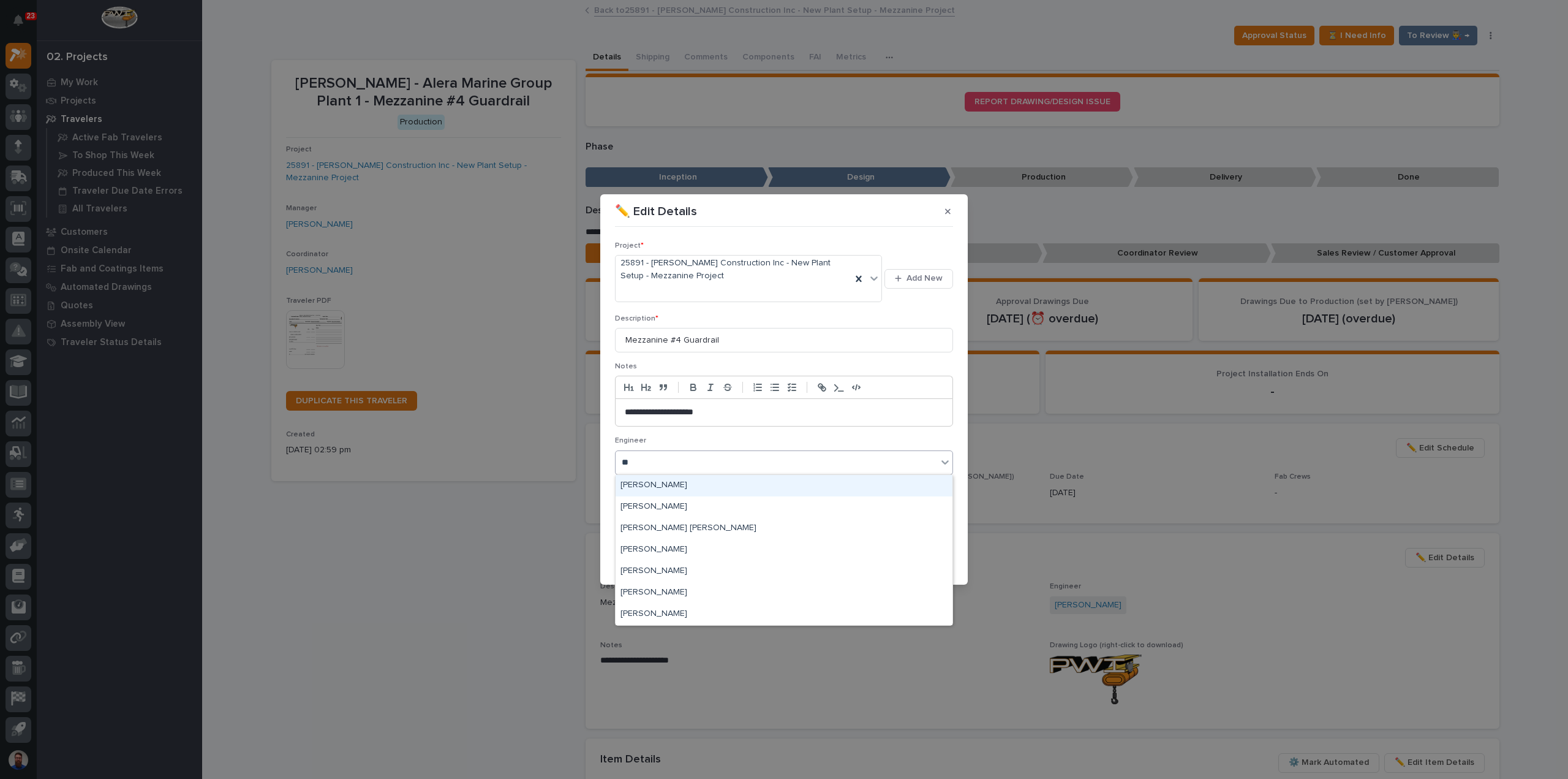
type input "***"
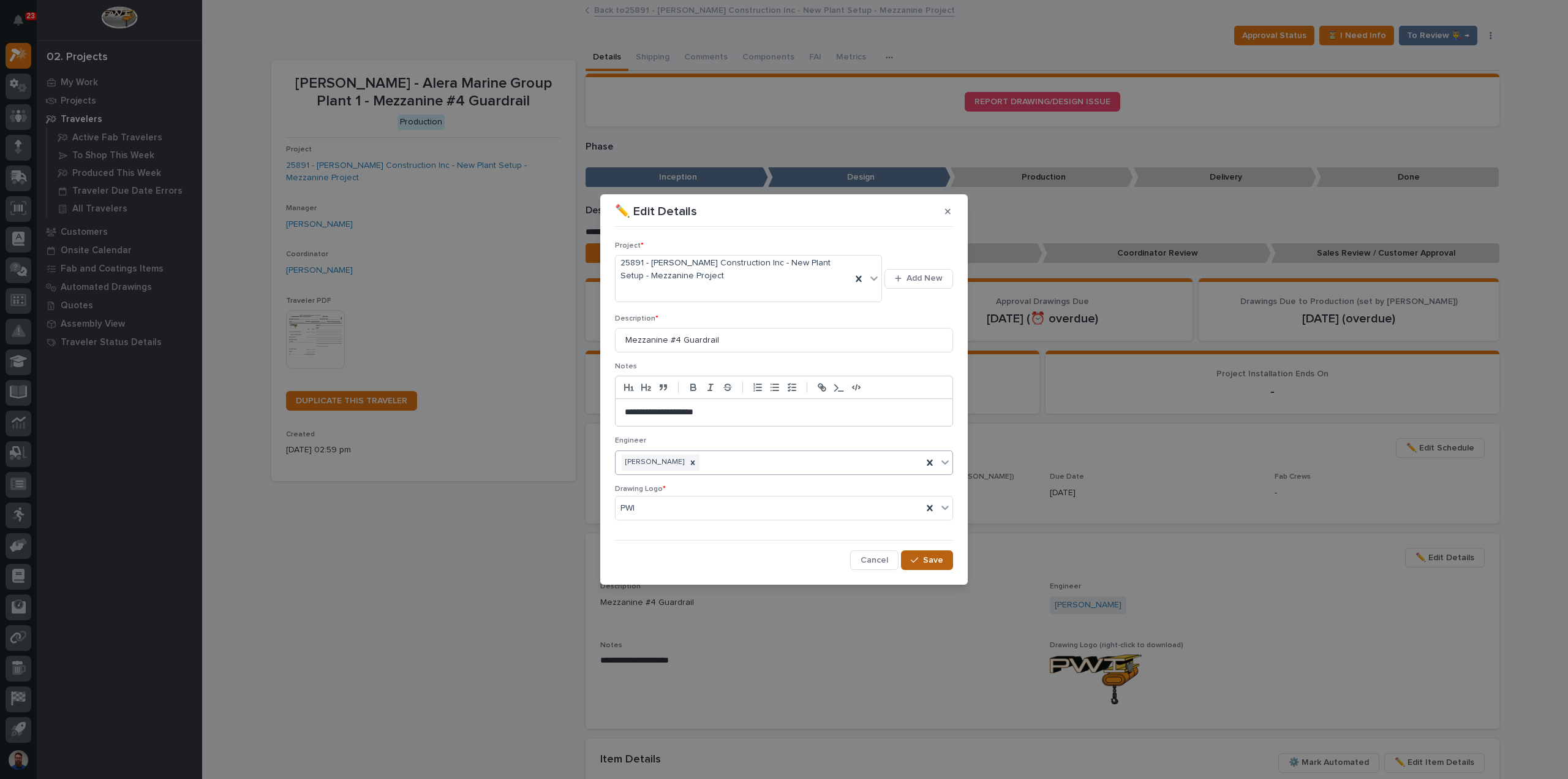
click at [922, 555] on button "Save" at bounding box center [927, 560] width 52 height 20
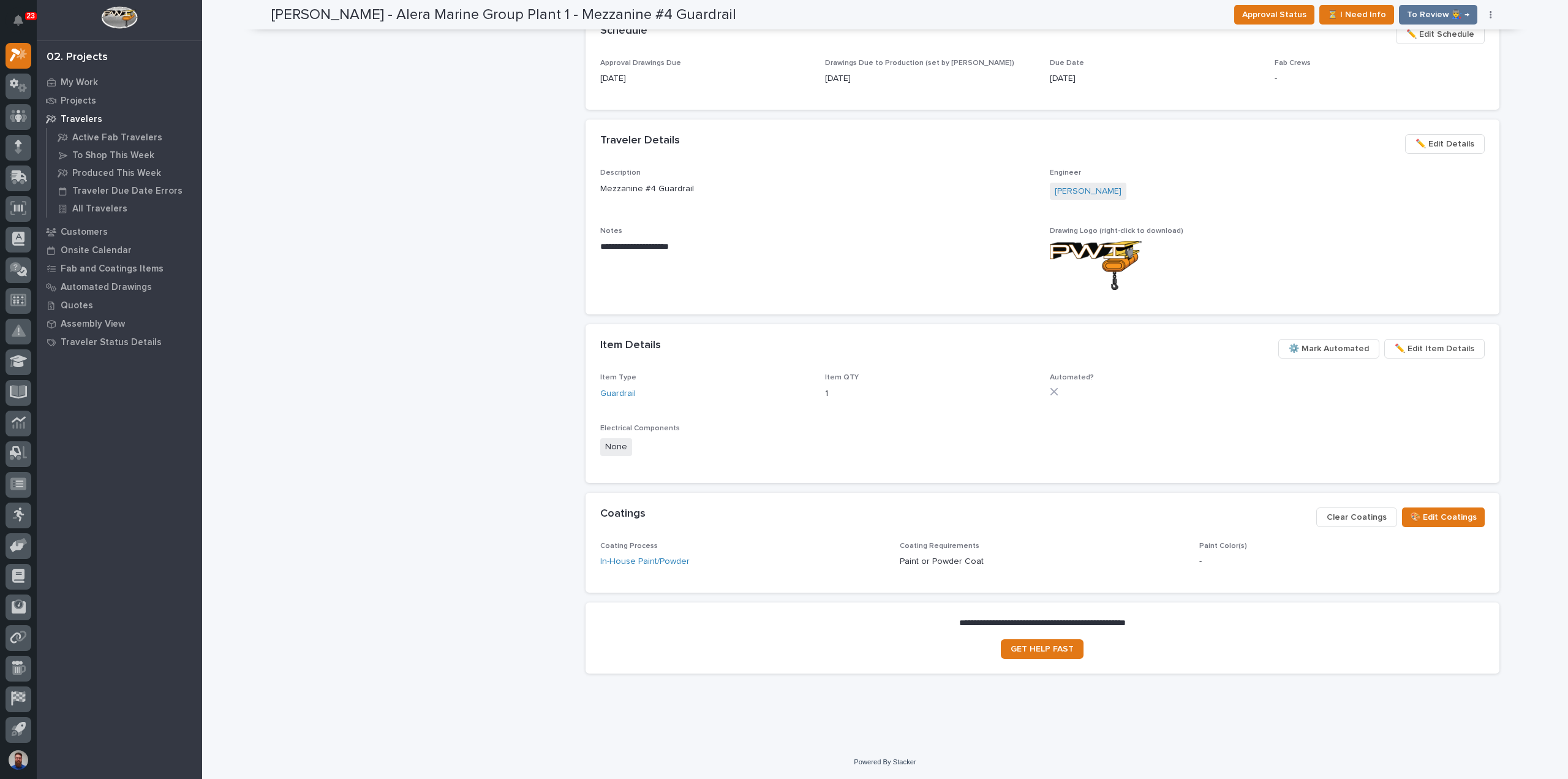
scroll to position [0, 0]
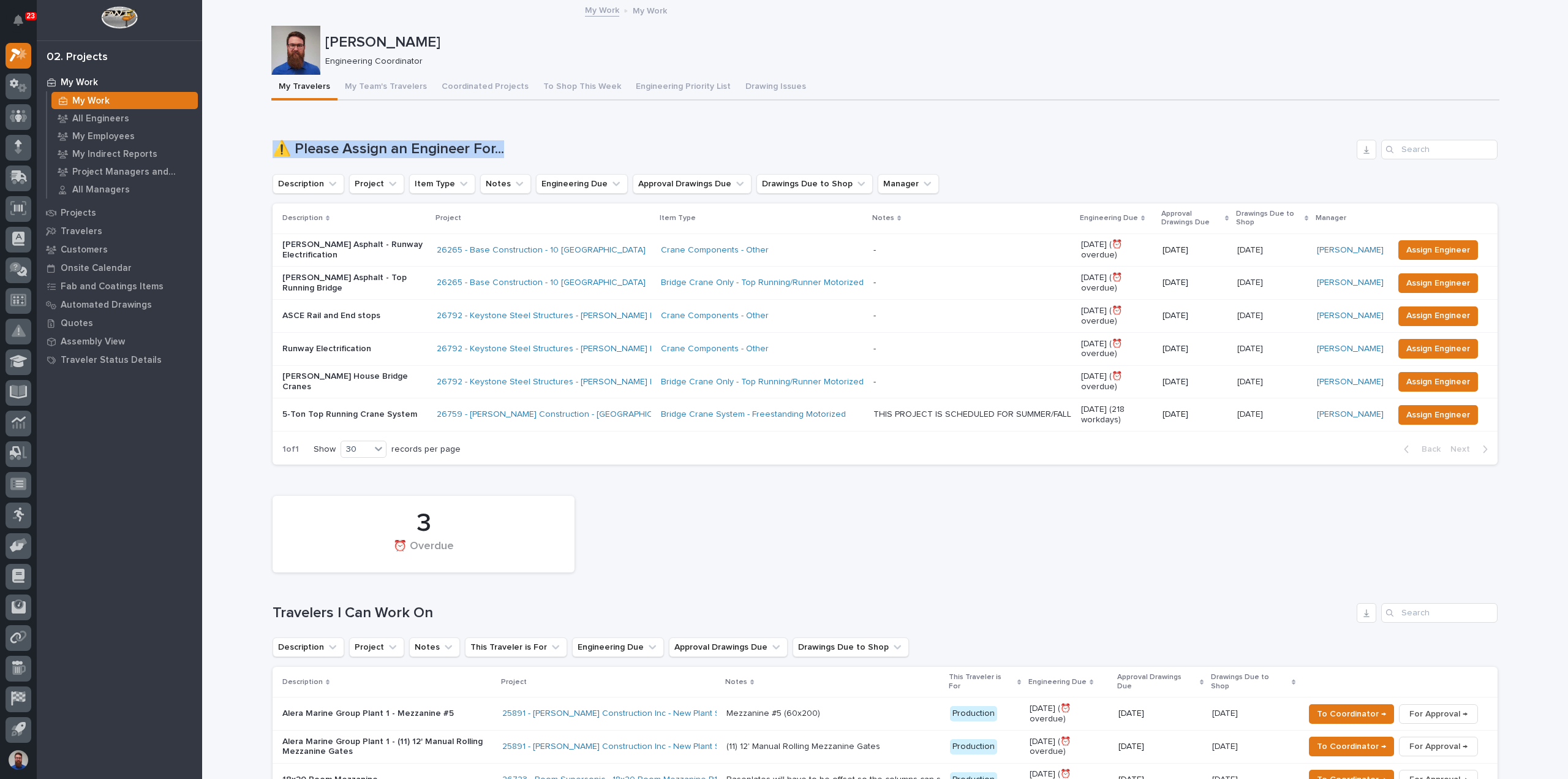
drag, startPoint x: 254, startPoint y: 142, endPoint x: 566, endPoint y: 130, distance: 312.2
click at [566, 130] on div "Loading... Saving… ⚠️ Please Assign an Engineer For... Description Project Item…" at bounding box center [885, 295] width 1225 height 360
drag, startPoint x: 403, startPoint y: 143, endPoint x: 237, endPoint y: 148, distance: 166.1
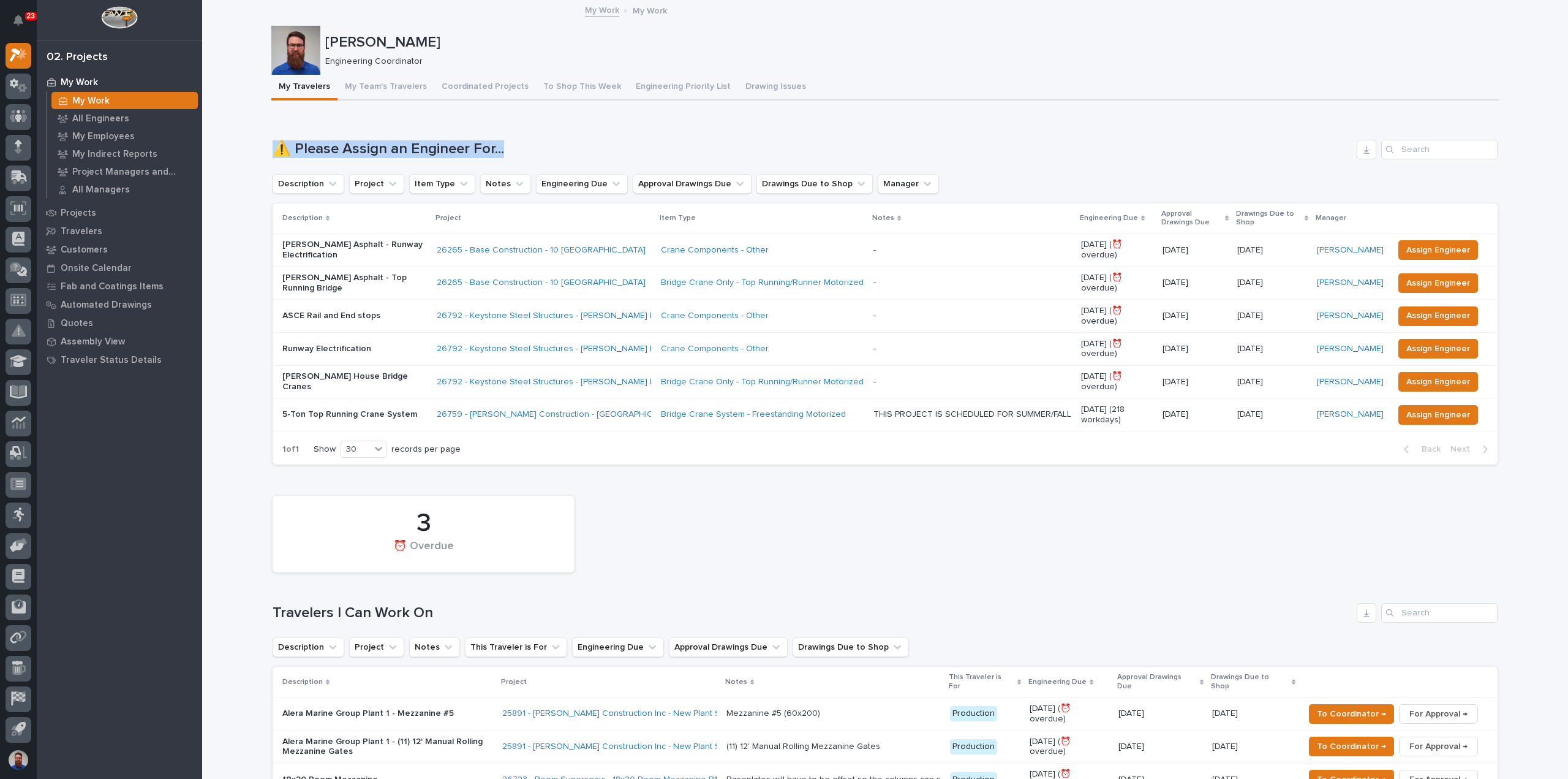
drag, startPoint x: 325, startPoint y: 606, endPoint x: 265, endPoint y: 609, distance: 60.1
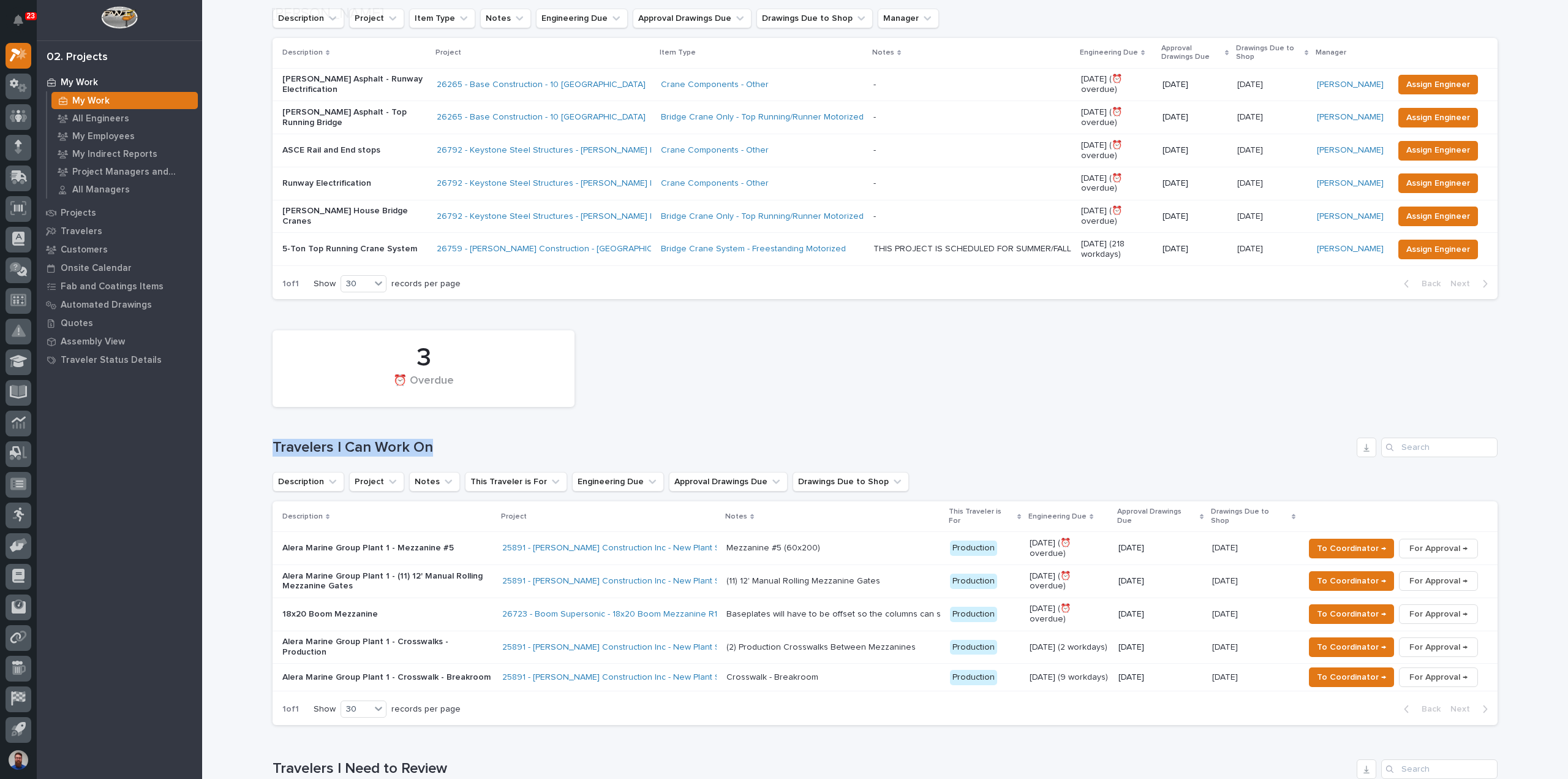
scroll to position [327, 0]
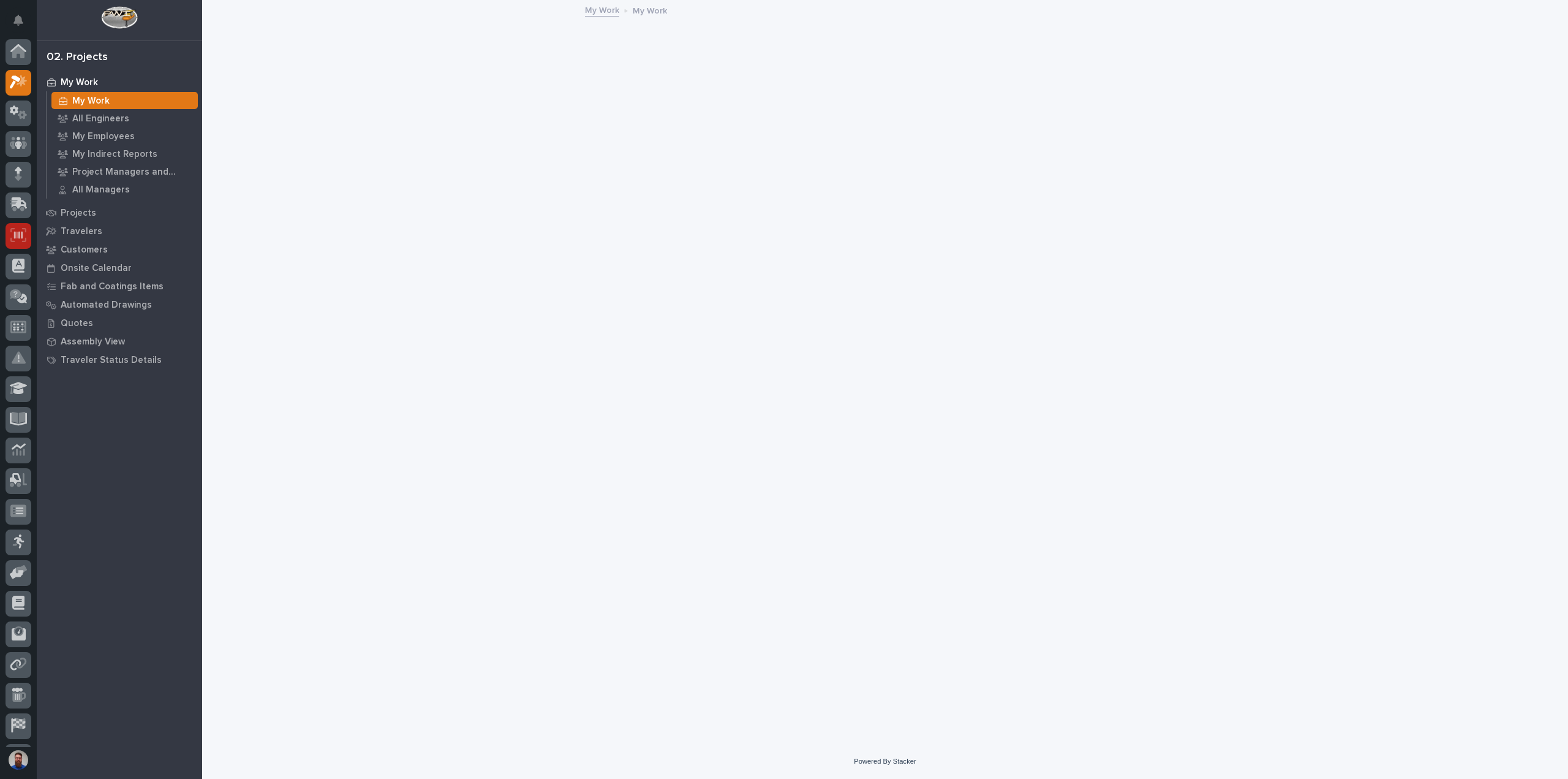
scroll to position [27, 0]
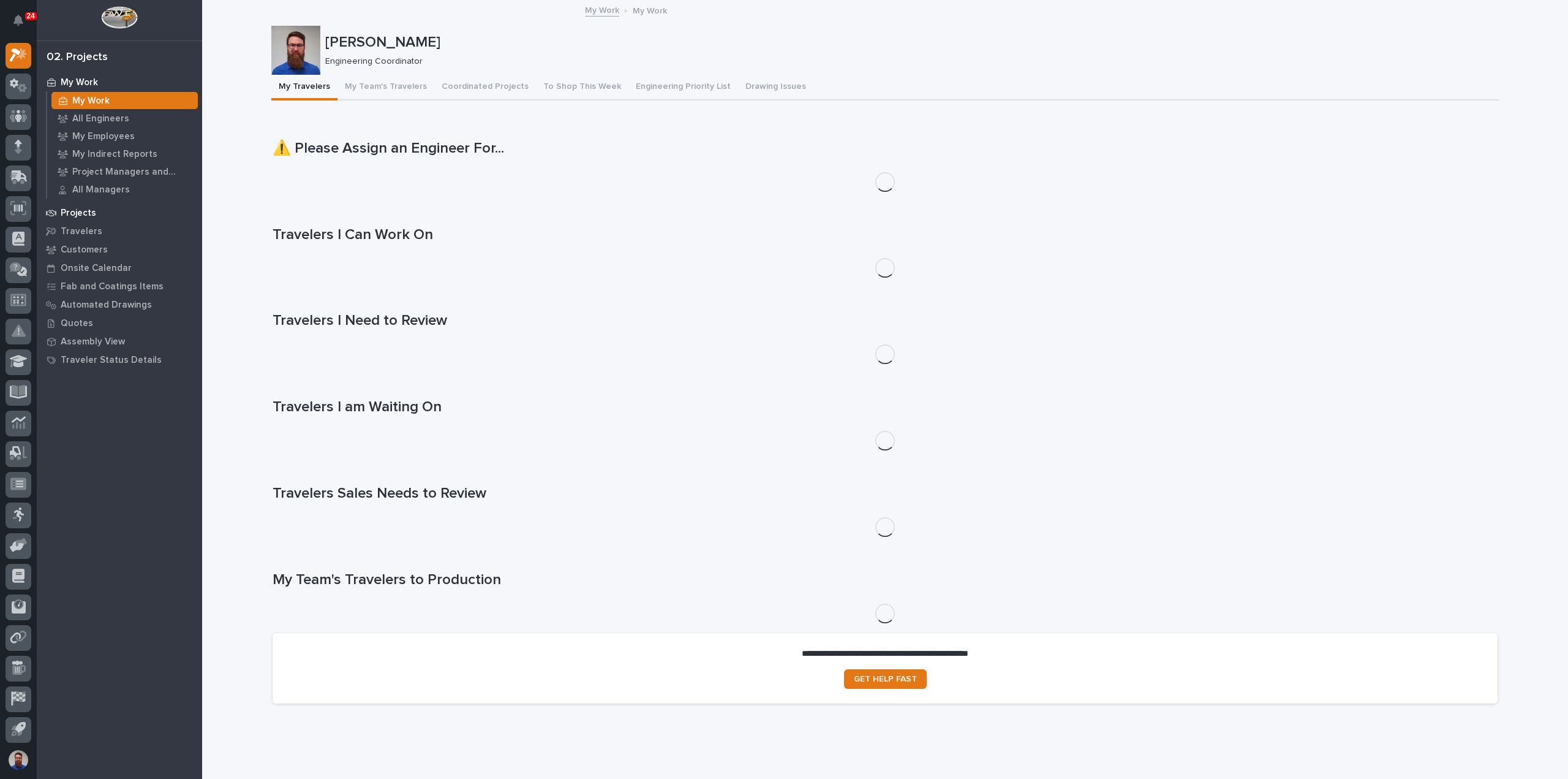
click at [85, 215] on p "Projects" at bounding box center [78, 213] width 36 height 11
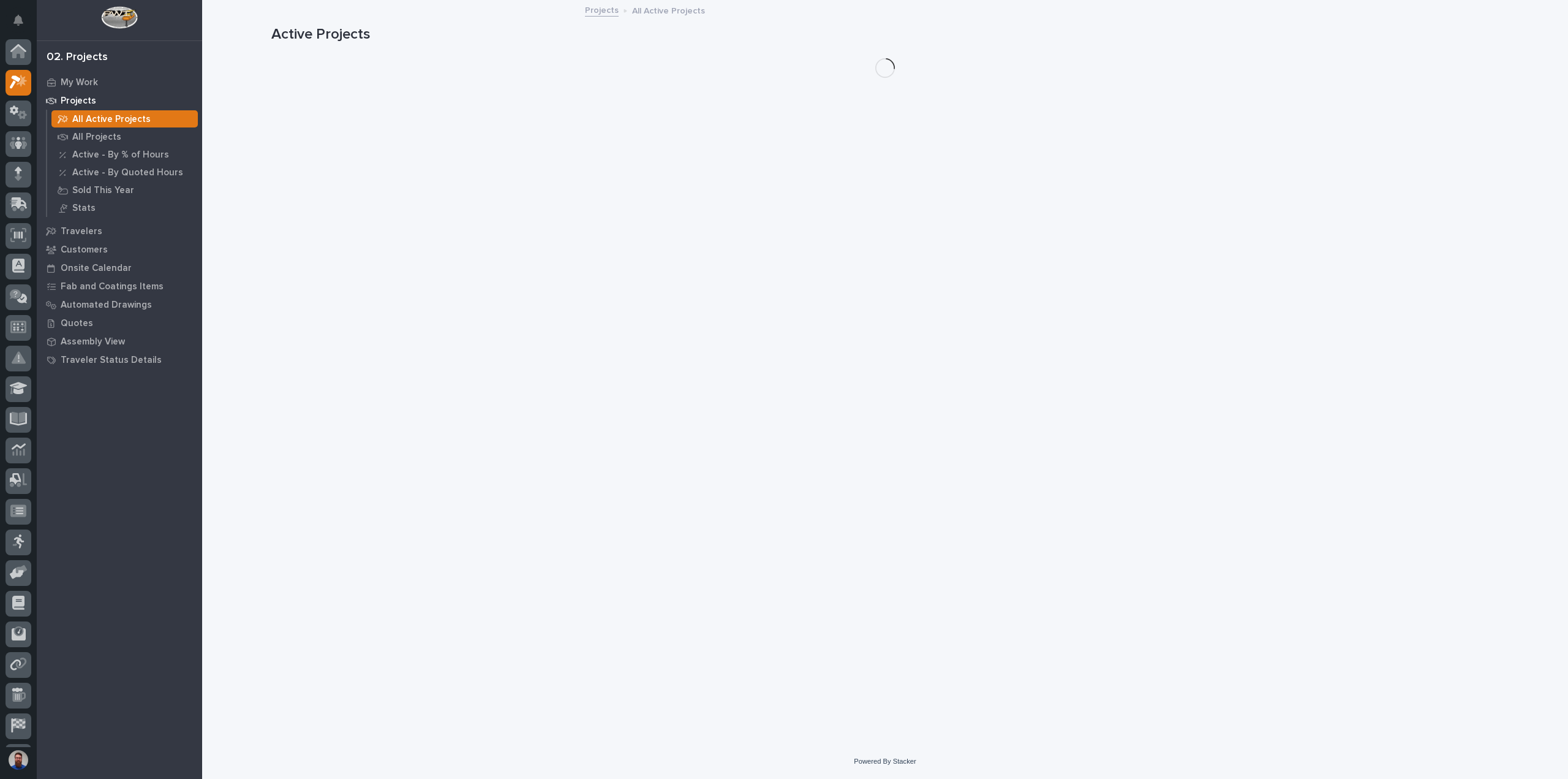
scroll to position [27, 0]
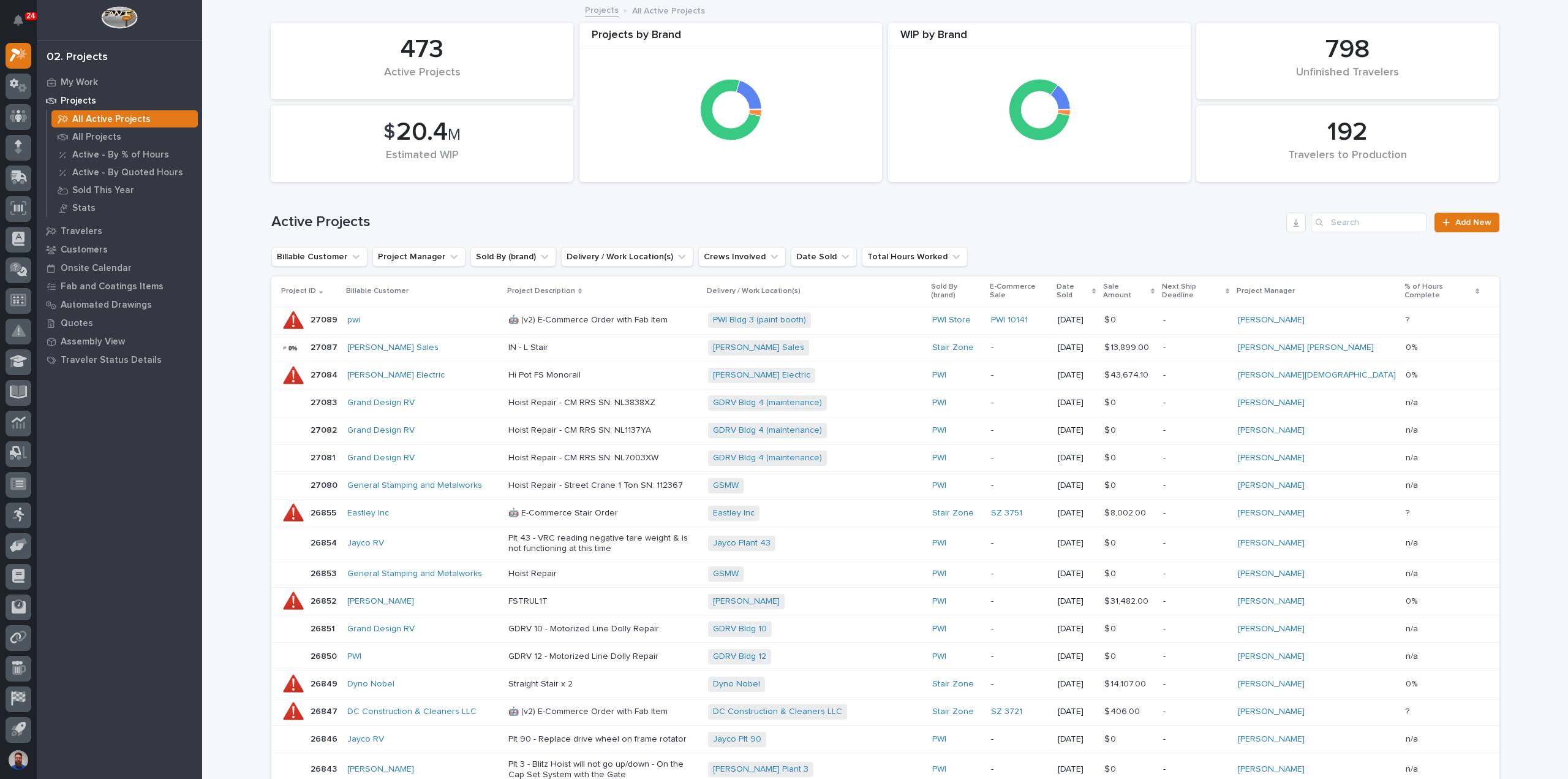
click at [1341, 236] on div "Active Projects Add New" at bounding box center [885, 218] width 1228 height 59
click at [1353, 226] on input "Search" at bounding box center [1369, 222] width 117 height 20
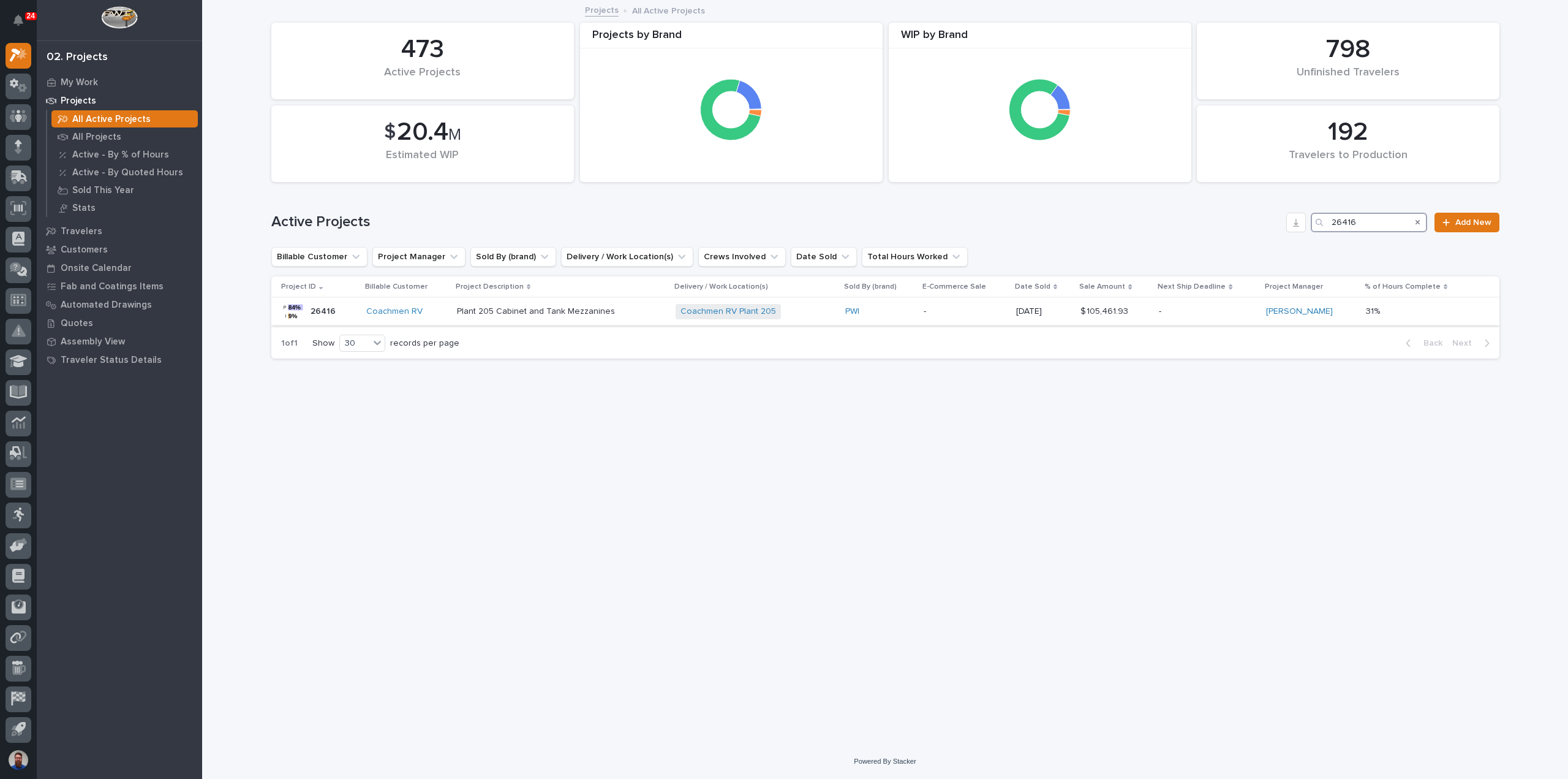
type input "26416"
click at [675, 323] on td "Coachmen RV Plant 205 + 0" at bounding box center [755, 312] width 169 height 27
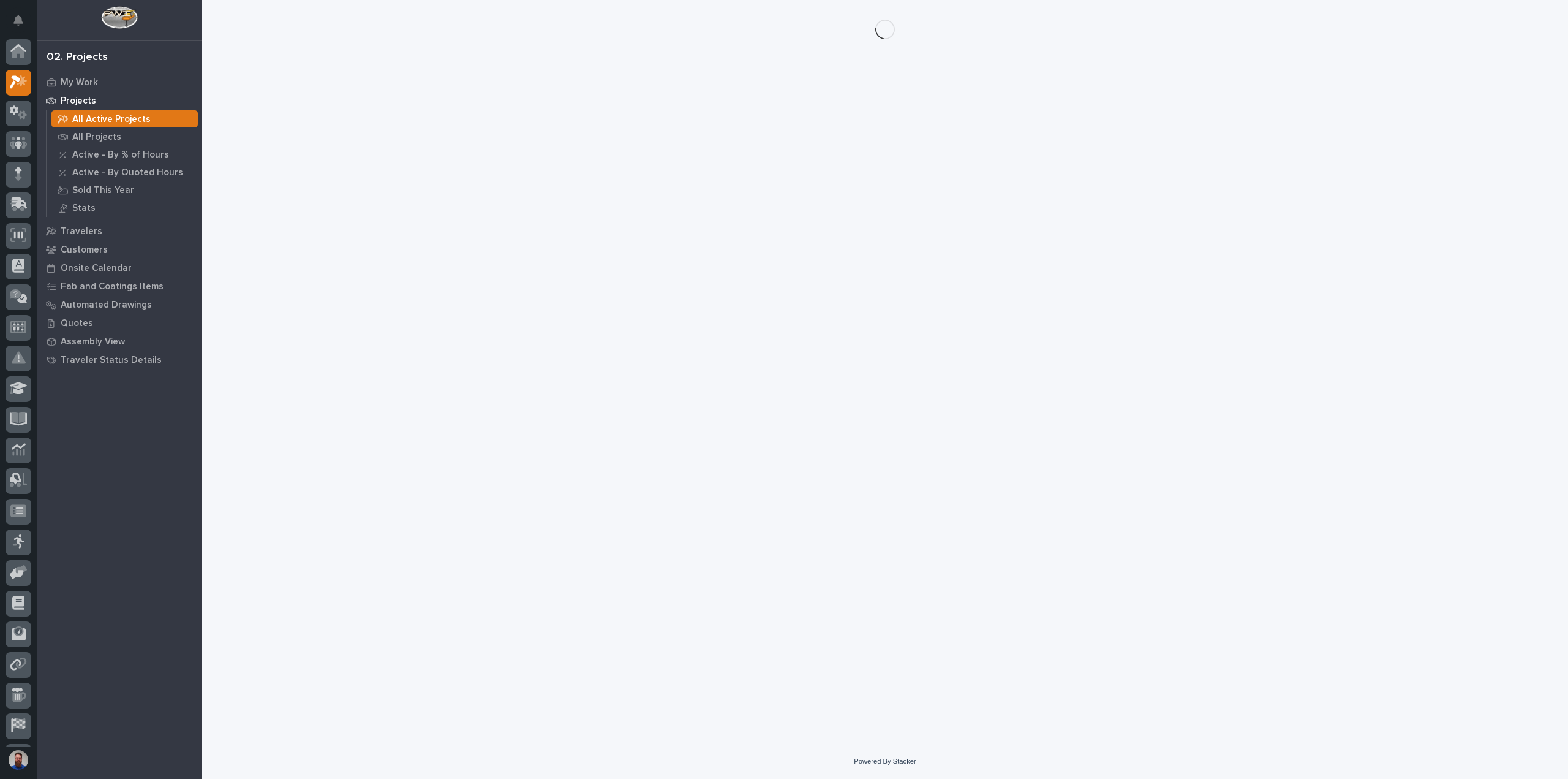
scroll to position [27, 0]
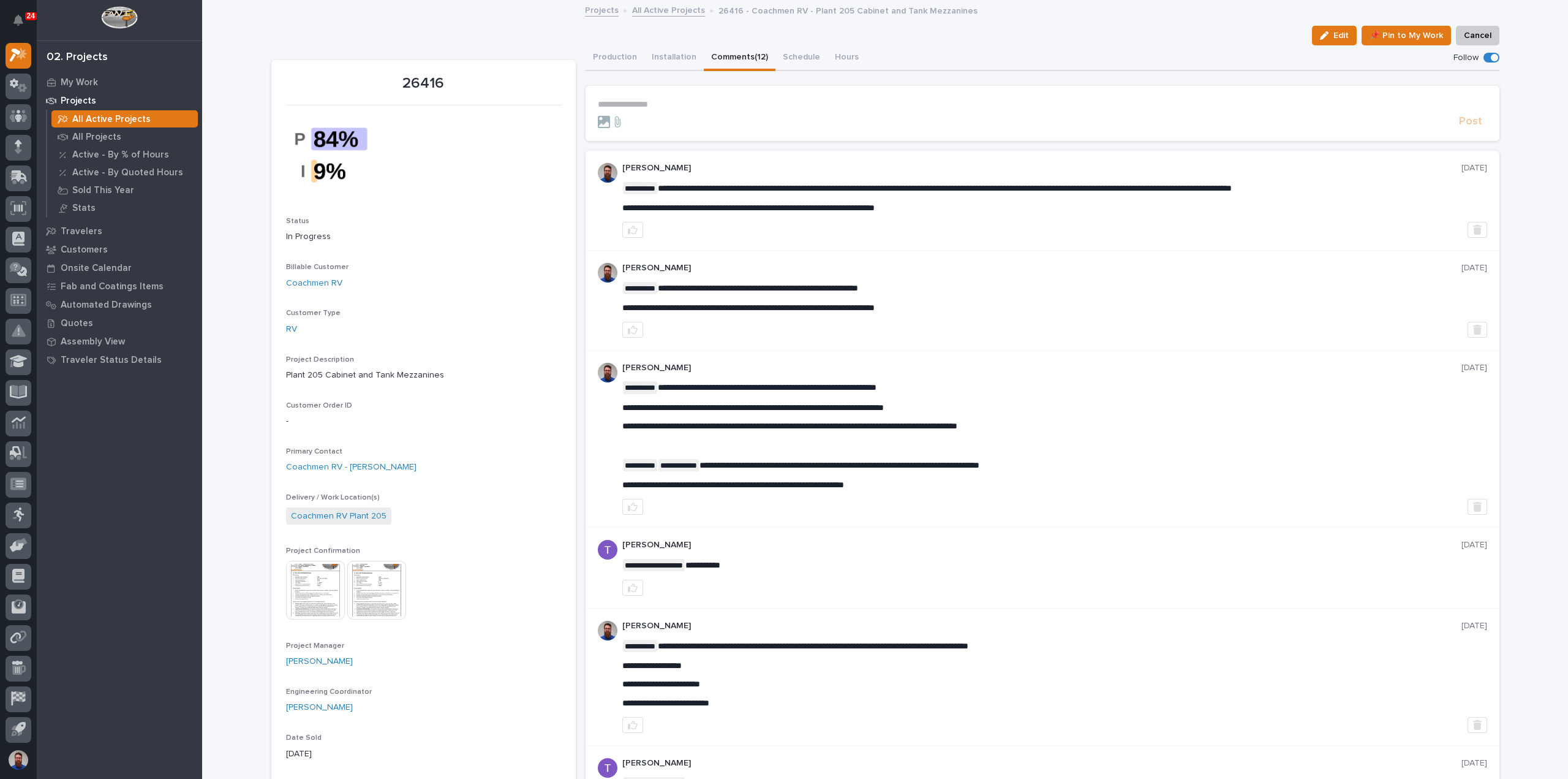
click at [723, 51] on button "Comments (12)" at bounding box center [740, 58] width 71 height 25
click at [601, 56] on button "Production" at bounding box center [615, 58] width 59 height 25
